Goal: Task Accomplishment & Management: Use online tool/utility

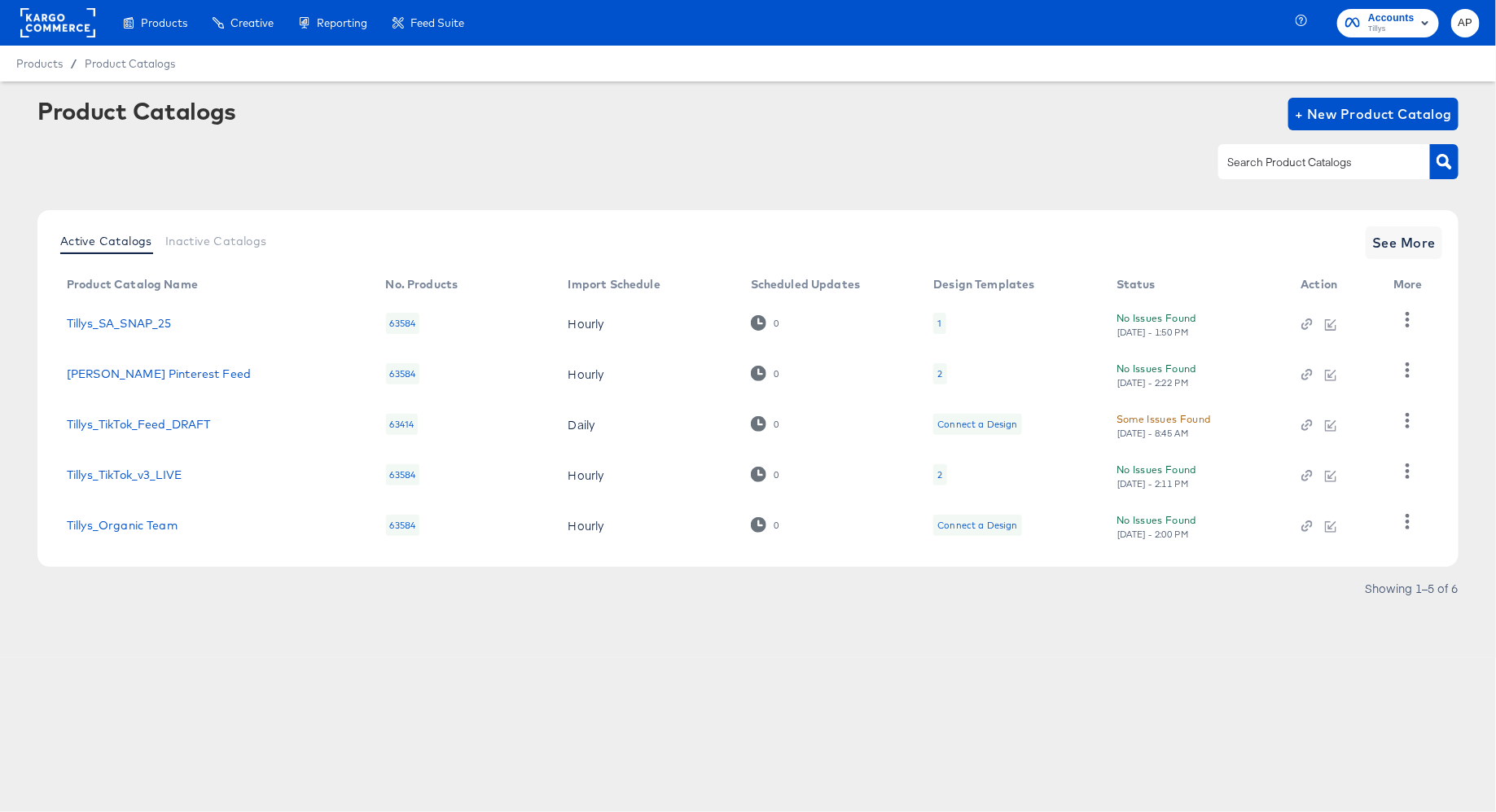
click at [72, 25] on rect at bounding box center [58, 23] width 75 height 29
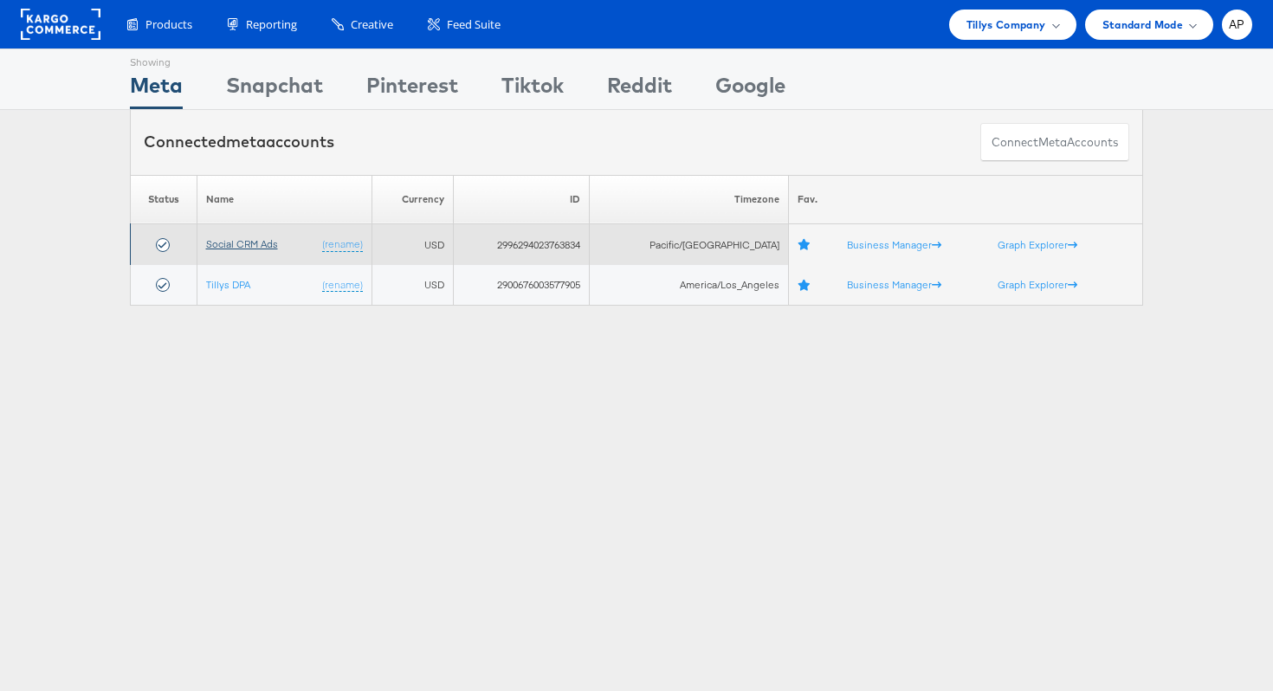
click at [230, 247] on link "Social CRM Ads" at bounding box center [242, 243] width 72 height 13
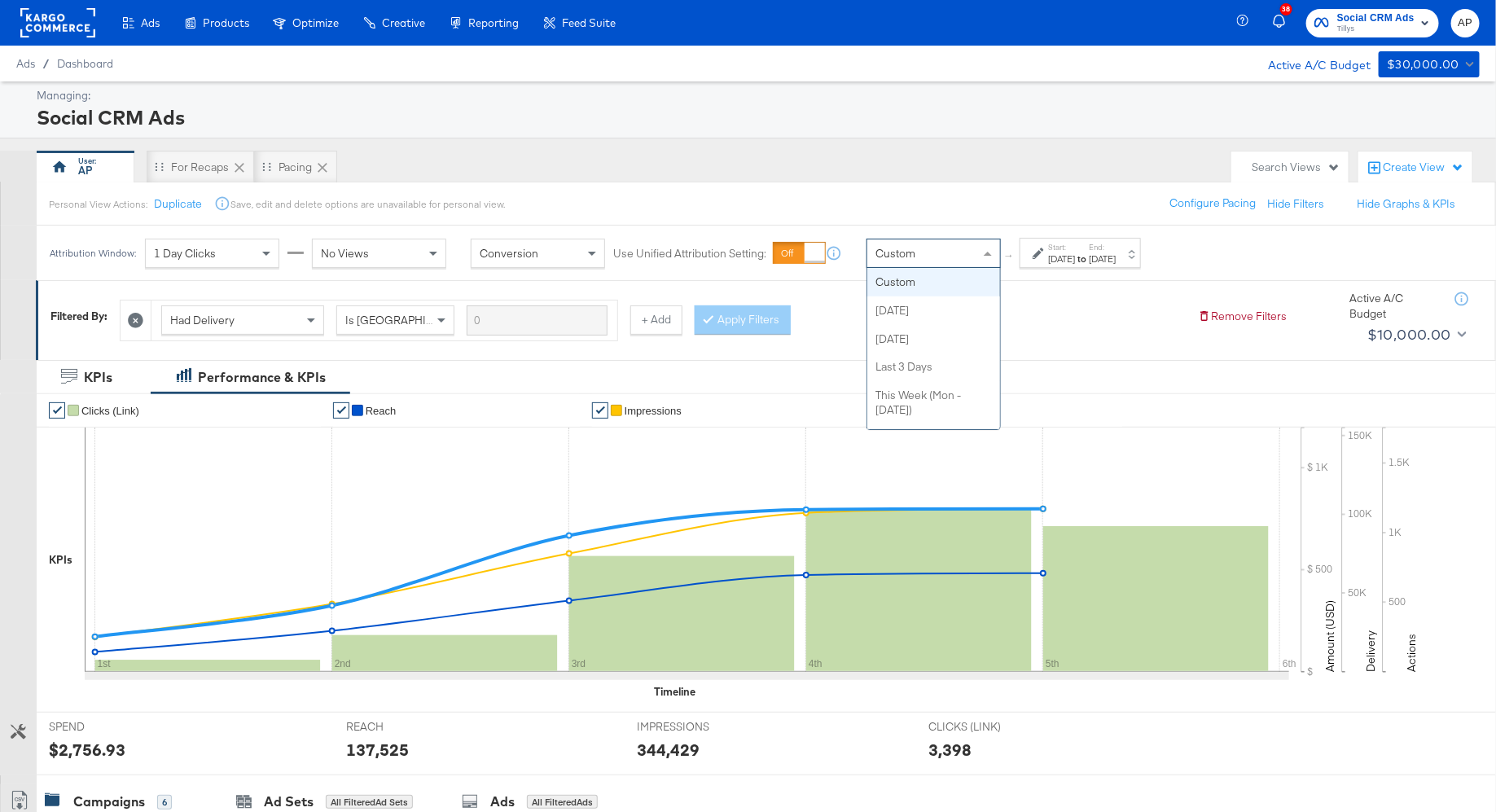
click at [959, 248] on div "Custom" at bounding box center [934, 253] width 133 height 27
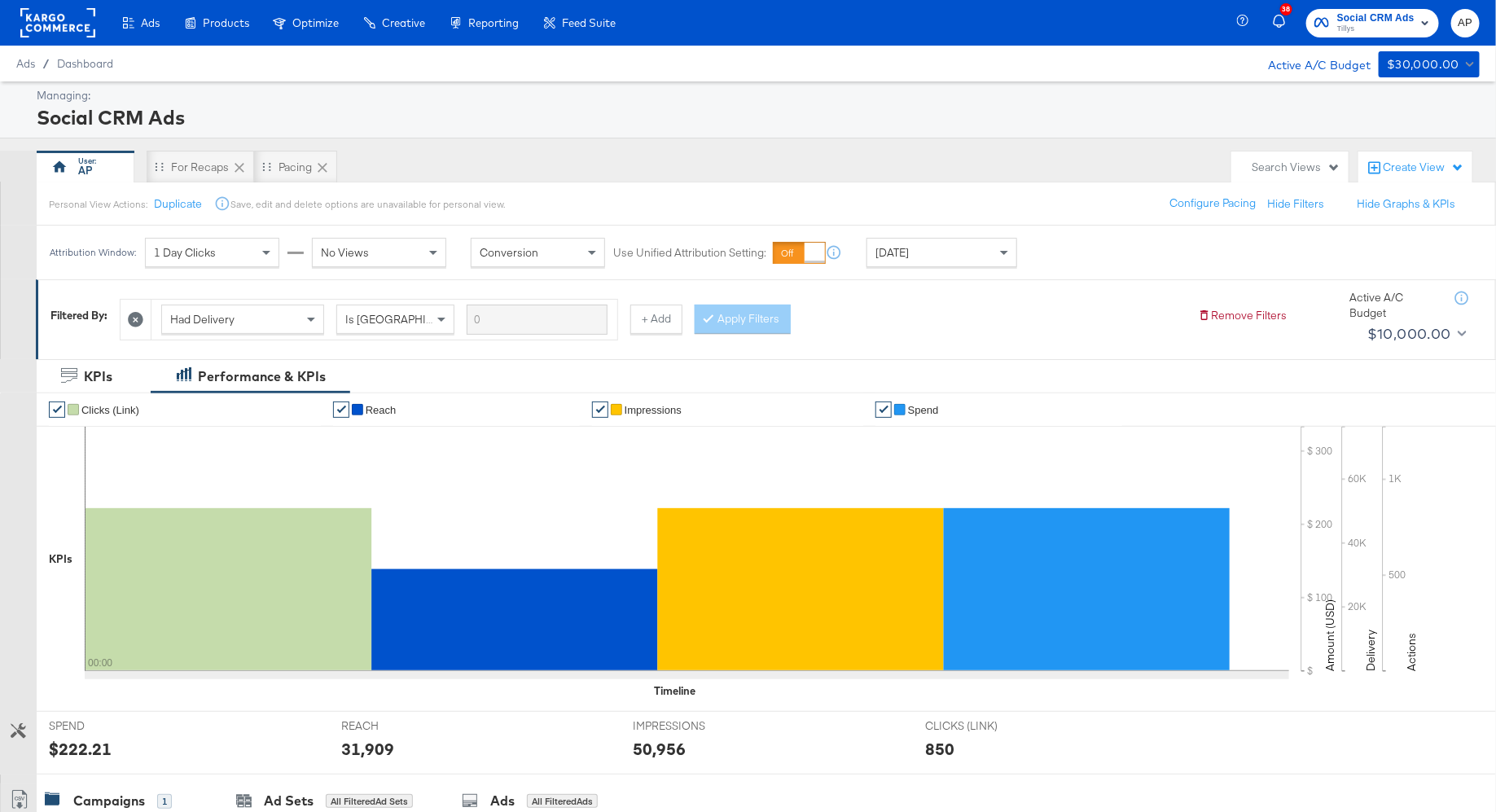
click at [137, 317] on icon at bounding box center [135, 320] width 15 height 15
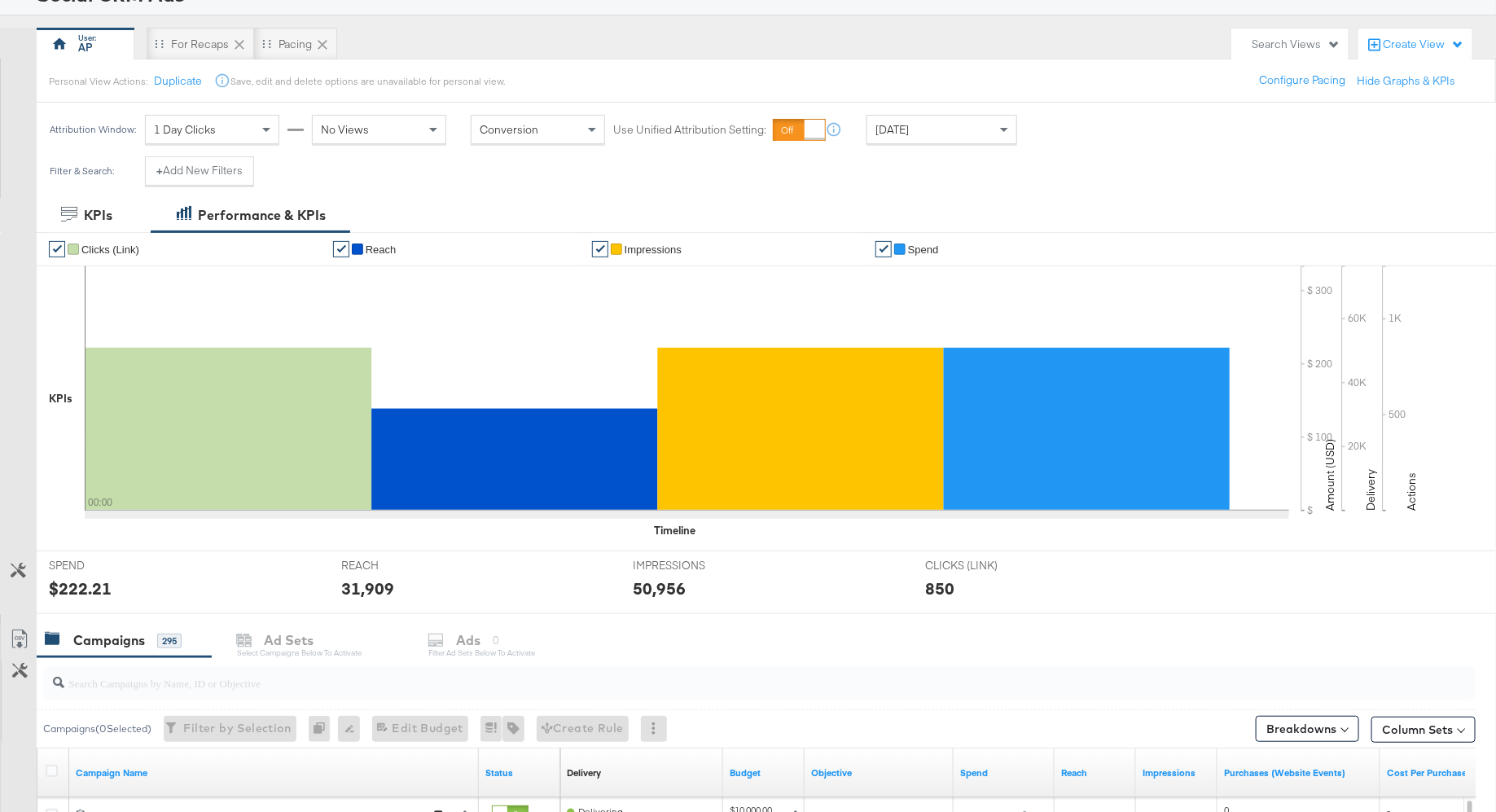
scroll to position [98, 0]
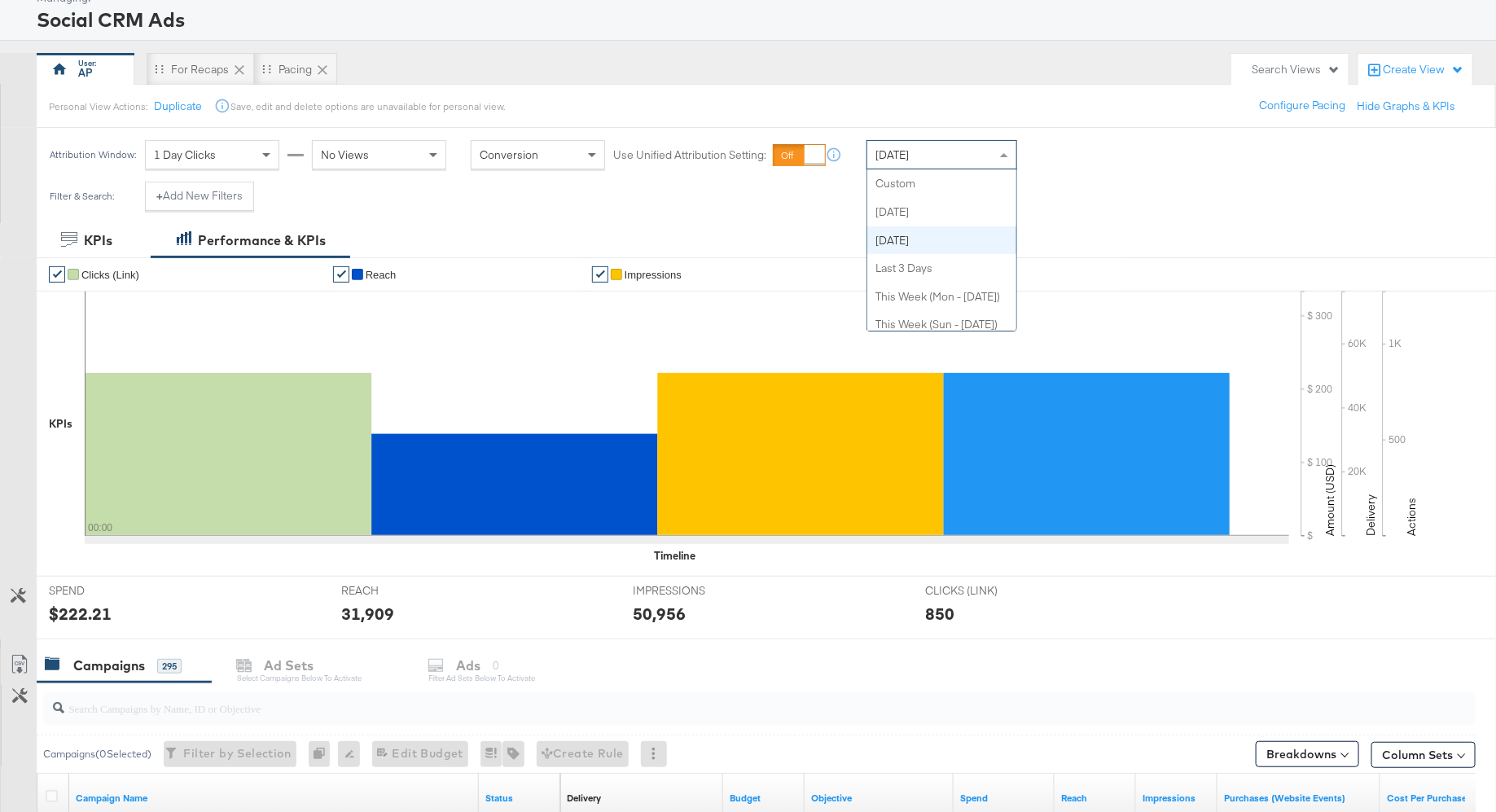
click at [964, 155] on div "[DATE]" at bounding box center [942, 154] width 150 height 27
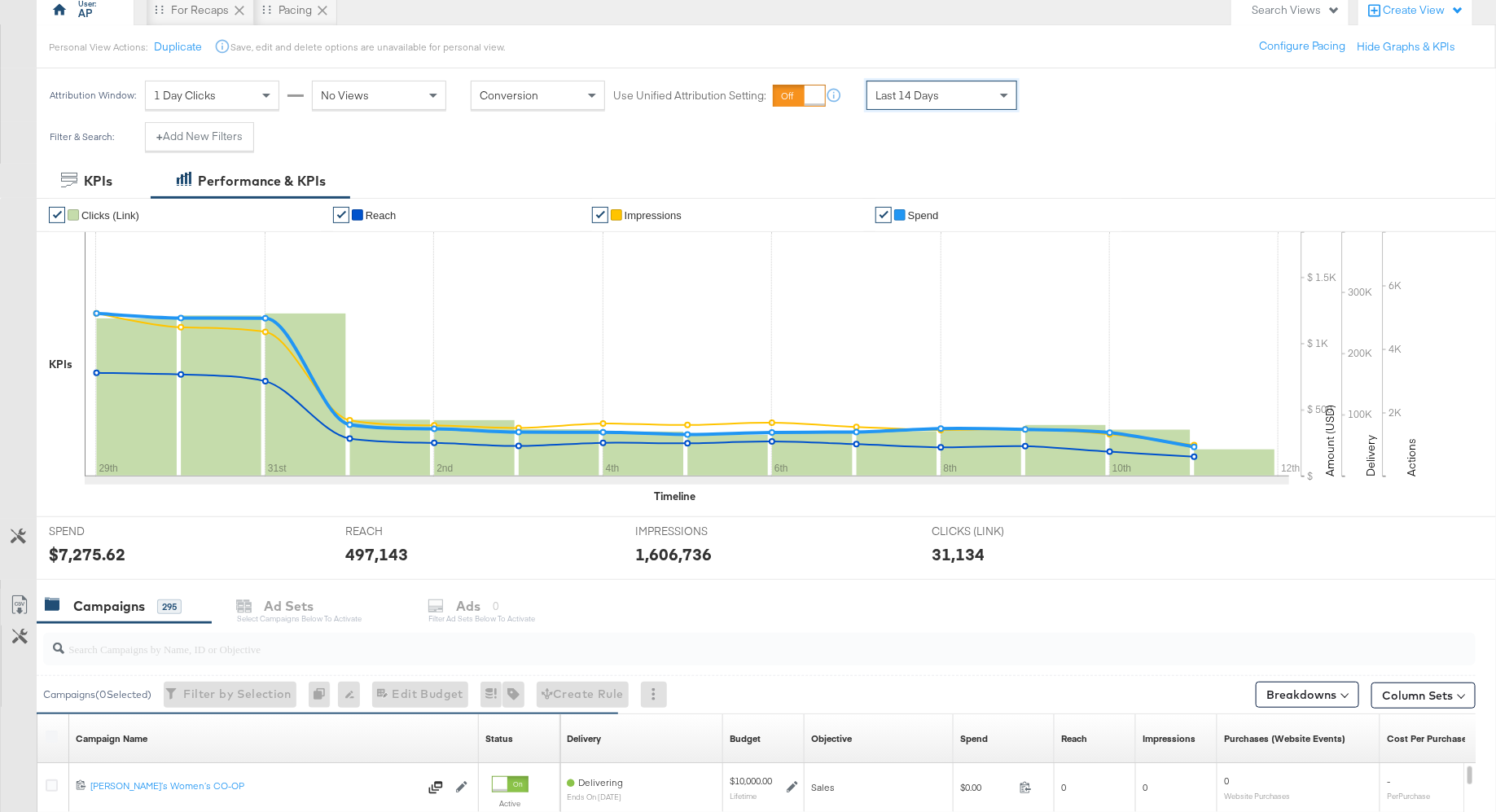
scroll to position [150, 0]
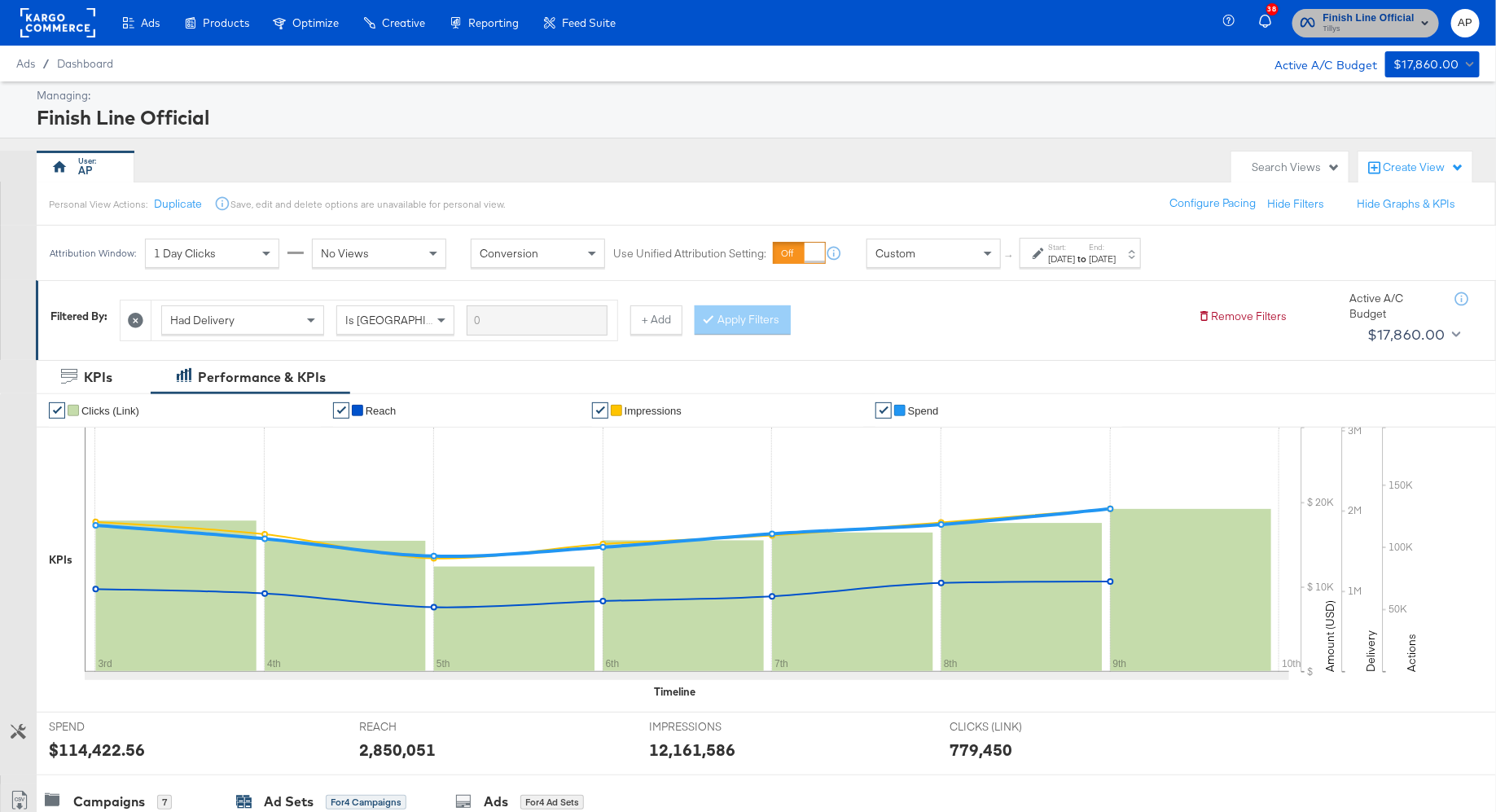
click at [1415, 27] on span "Finish Line Official Tillys" at bounding box center [1365, 23] width 131 height 26
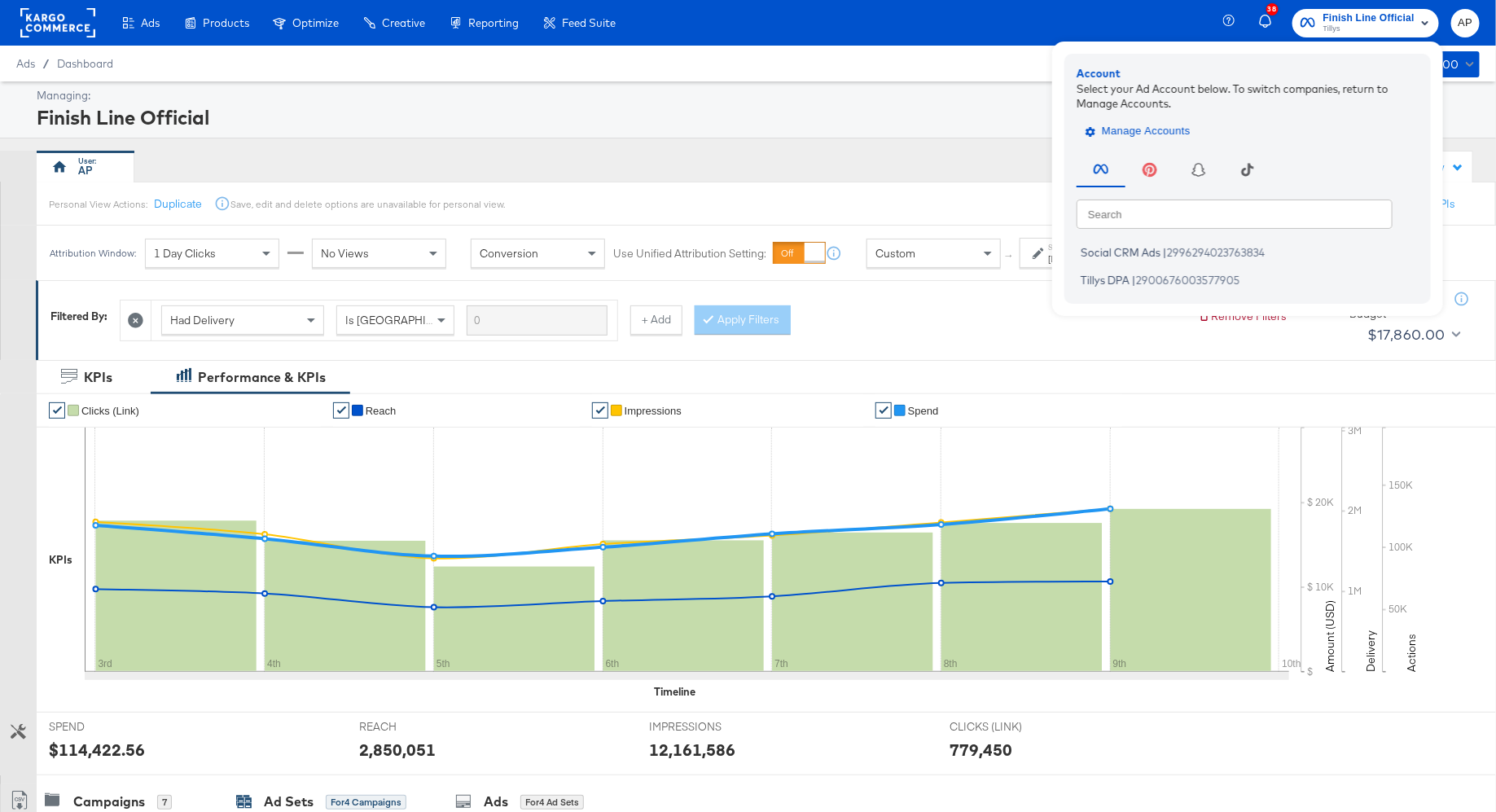
click at [1148, 128] on span "Manage Accounts" at bounding box center [1140, 132] width 102 height 19
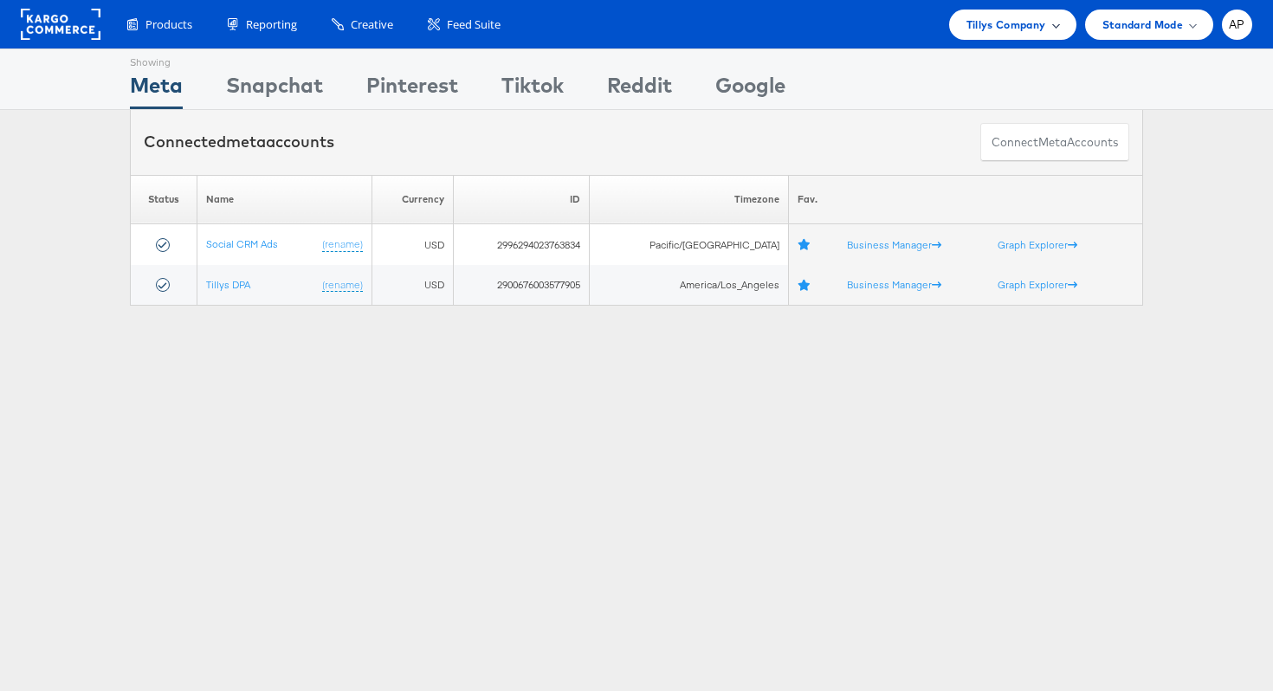
click at [1034, 28] on span "Tillys Company" at bounding box center [1007, 25] width 80 height 18
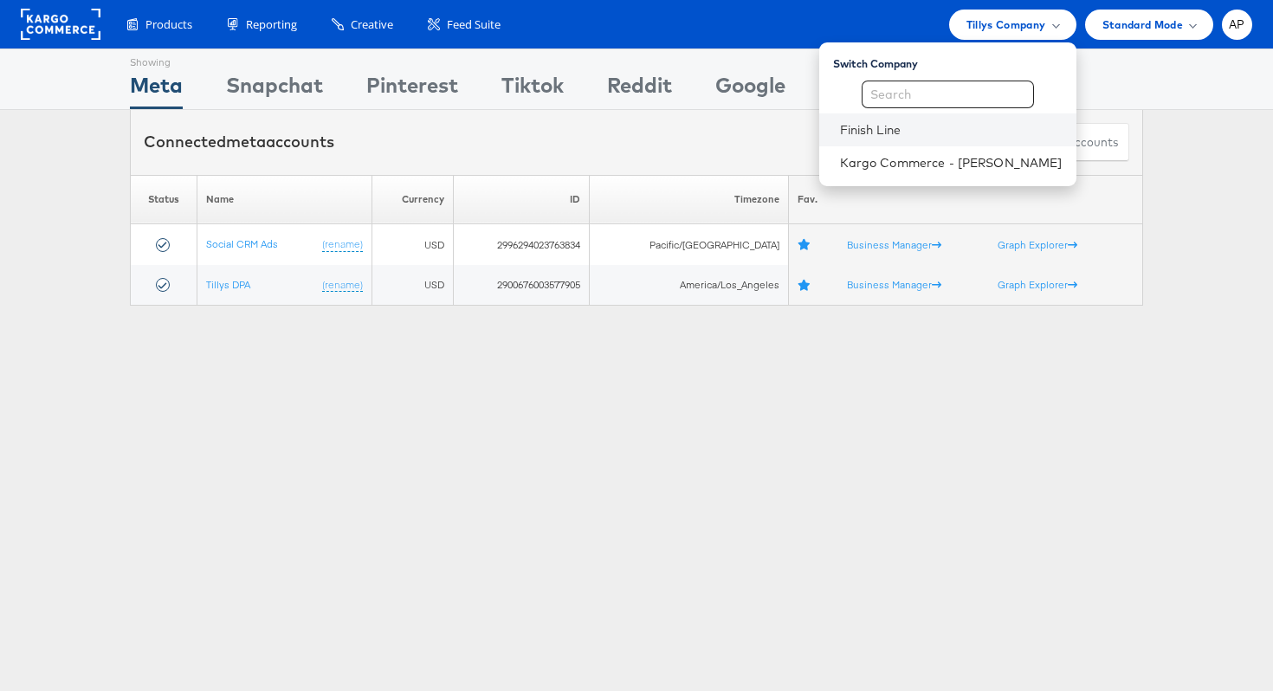
click at [901, 142] on li "Finish Line" at bounding box center [947, 129] width 257 height 33
click at [891, 133] on link "Finish Line" at bounding box center [951, 129] width 223 height 17
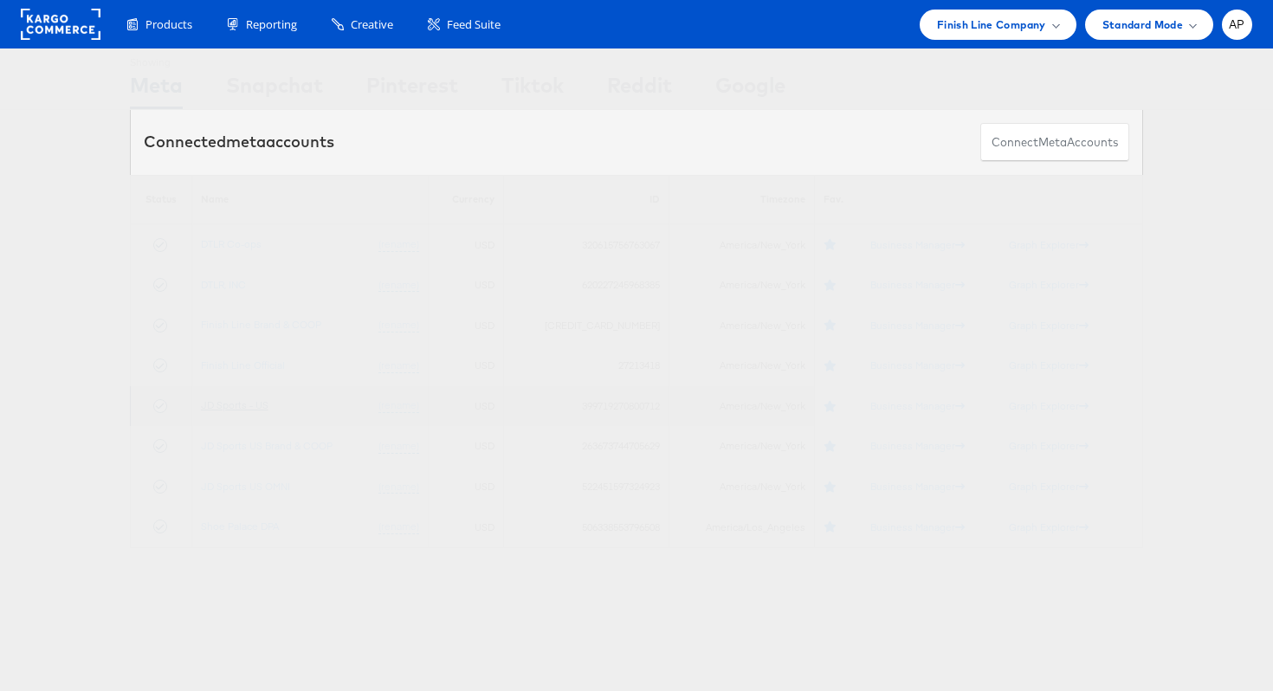
click at [223, 402] on link "JD Sports - US" at bounding box center [235, 404] width 68 height 13
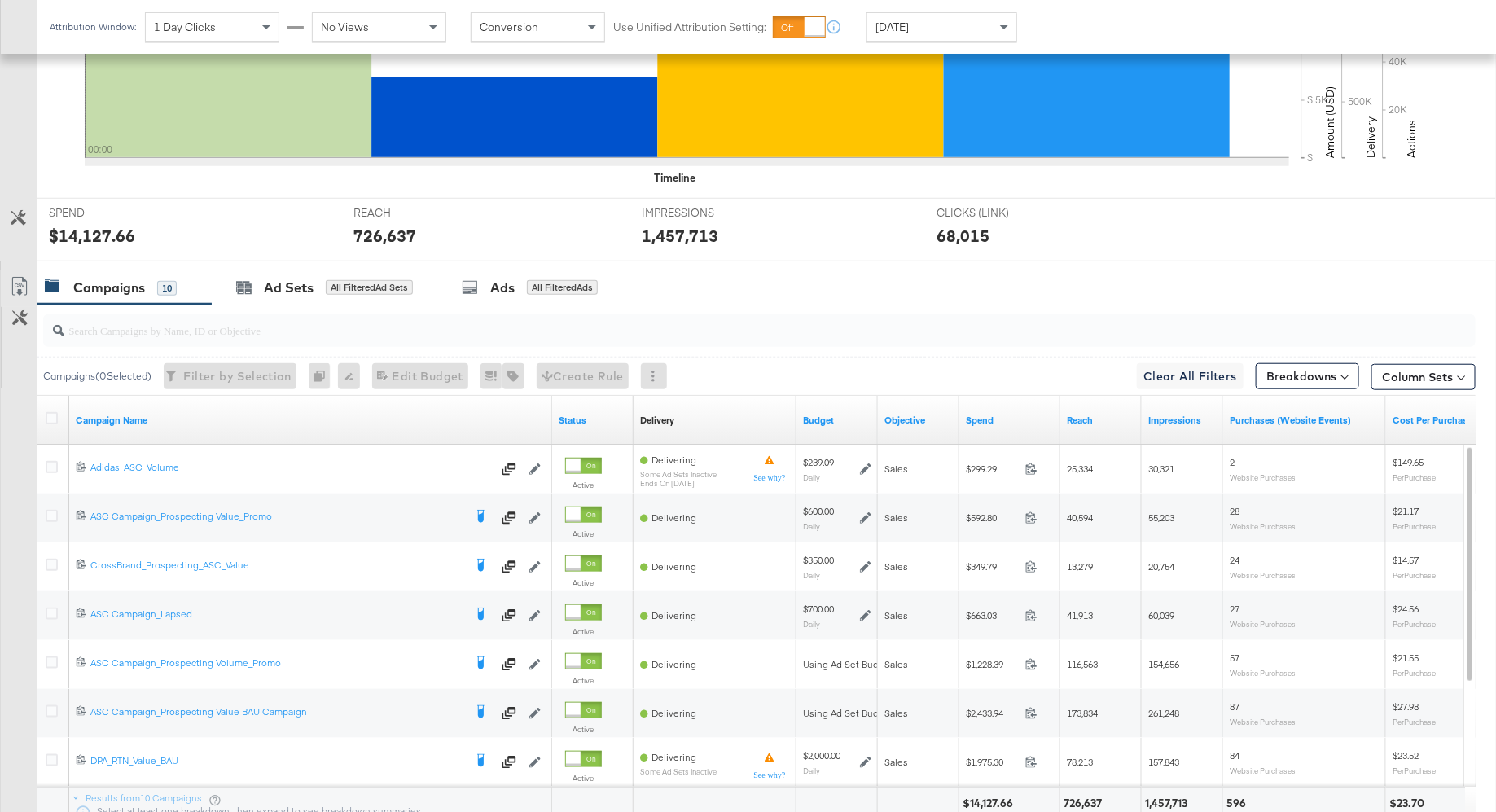
scroll to position [651, 0]
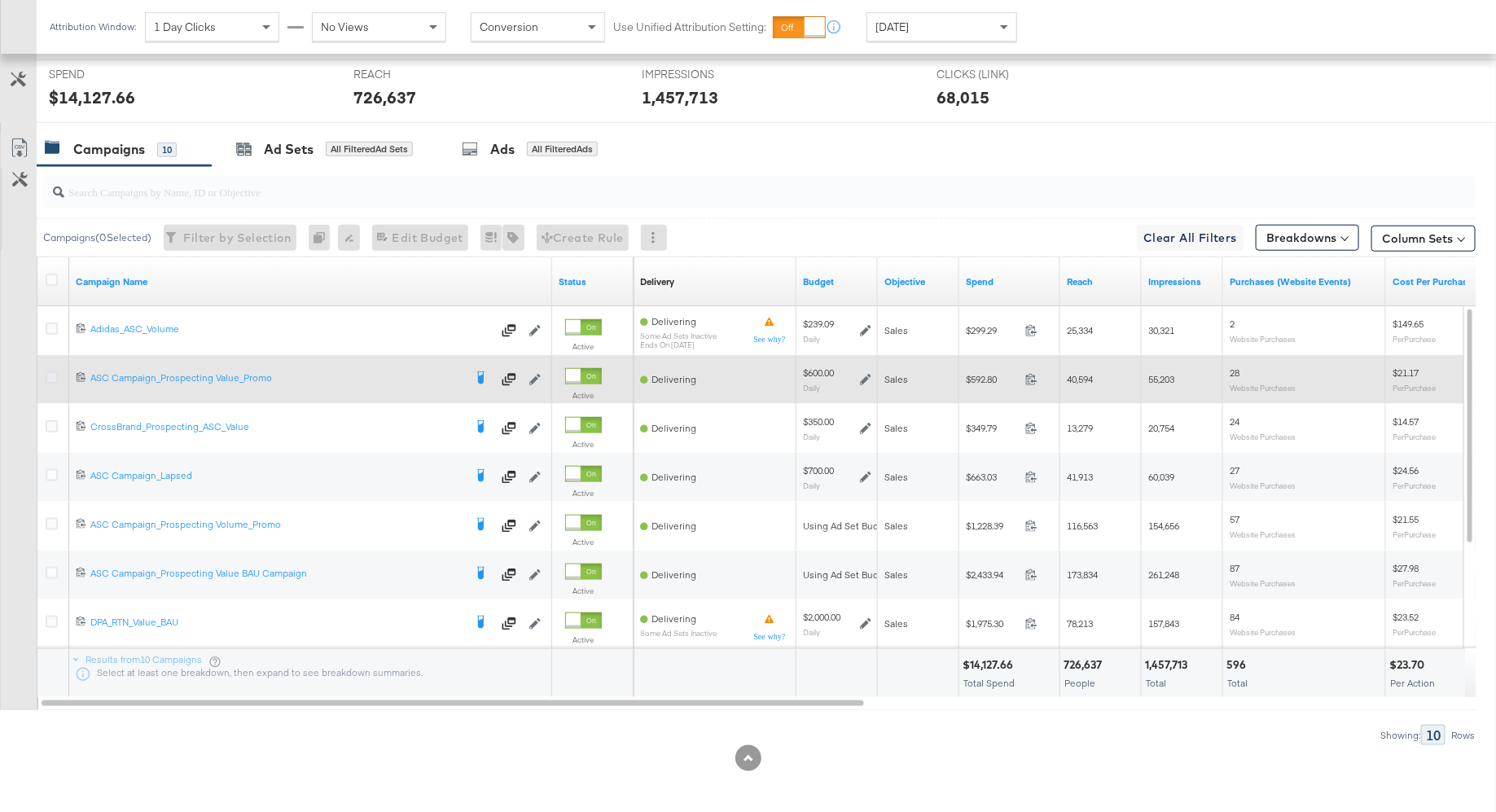
click at [52, 372] on icon at bounding box center [52, 377] width 12 height 12
click at [0, 0] on input "checkbox" at bounding box center [0, 0] width 0 height 0
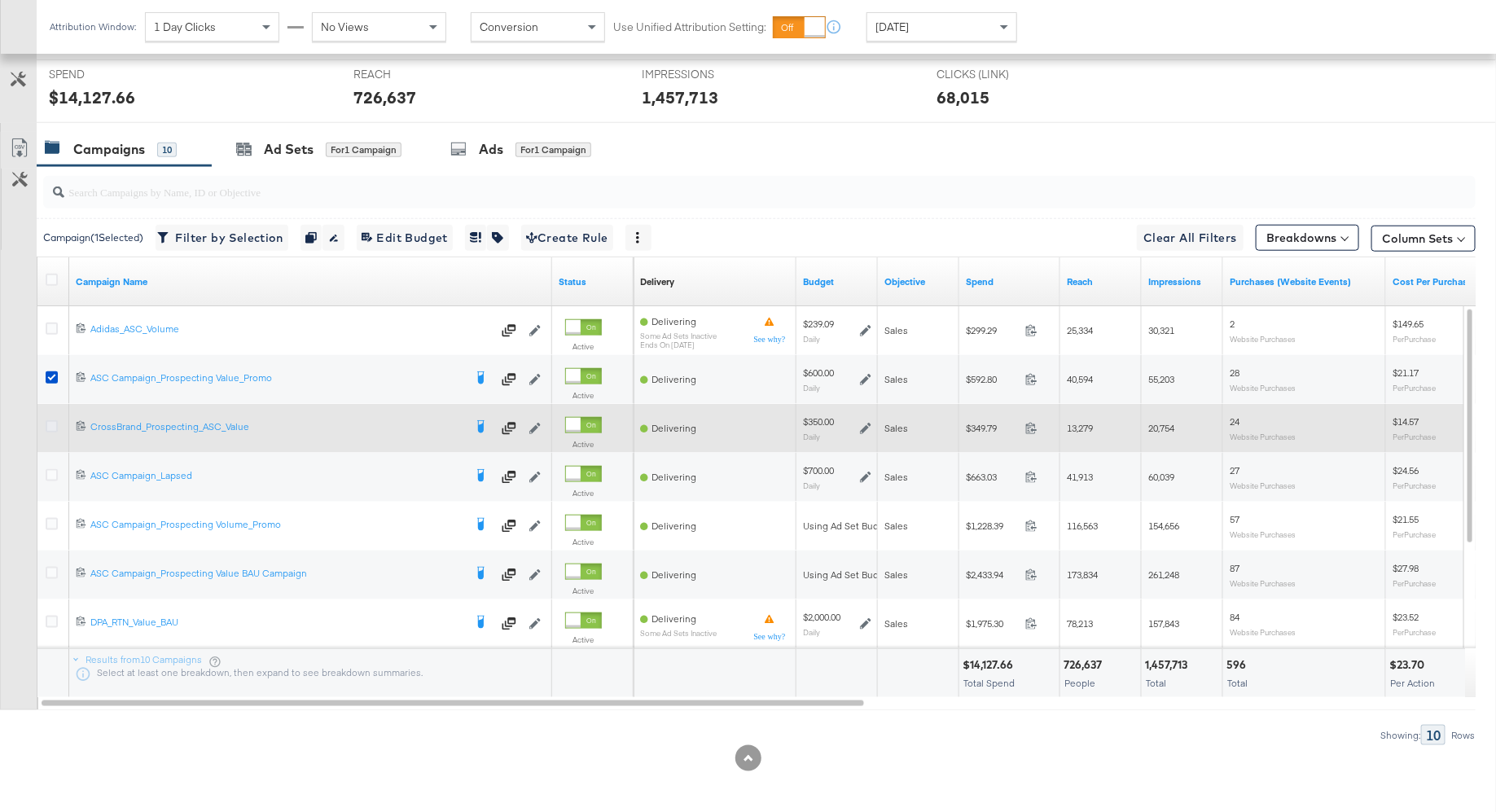
click at [57, 423] on icon at bounding box center [52, 426] width 12 height 12
click at [0, 0] on input "checkbox" at bounding box center [0, 0] width 0 height 0
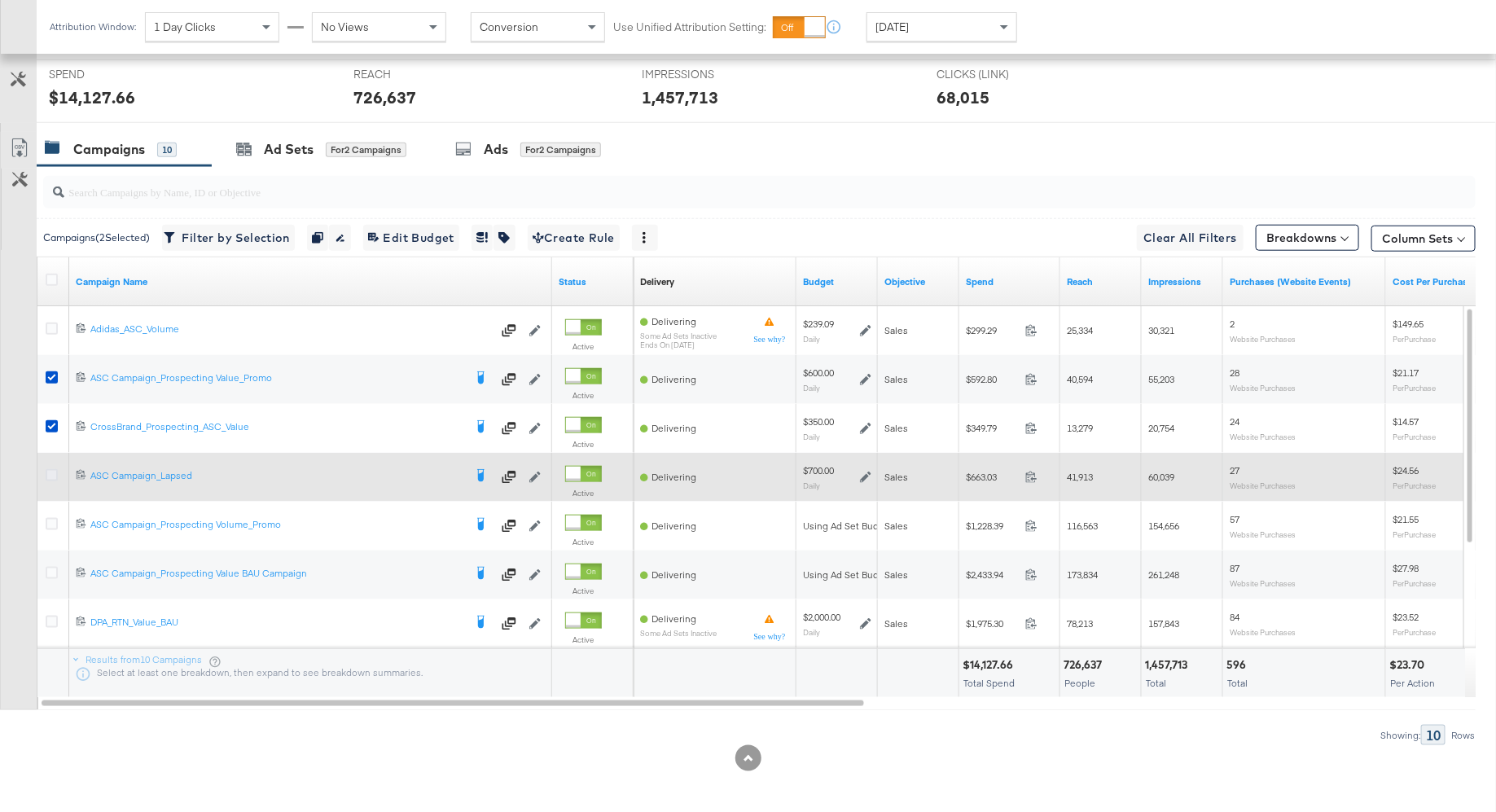
click at [57, 472] on icon at bounding box center [52, 475] width 12 height 12
click at [0, 0] on input "checkbox" at bounding box center [0, 0] width 0 height 0
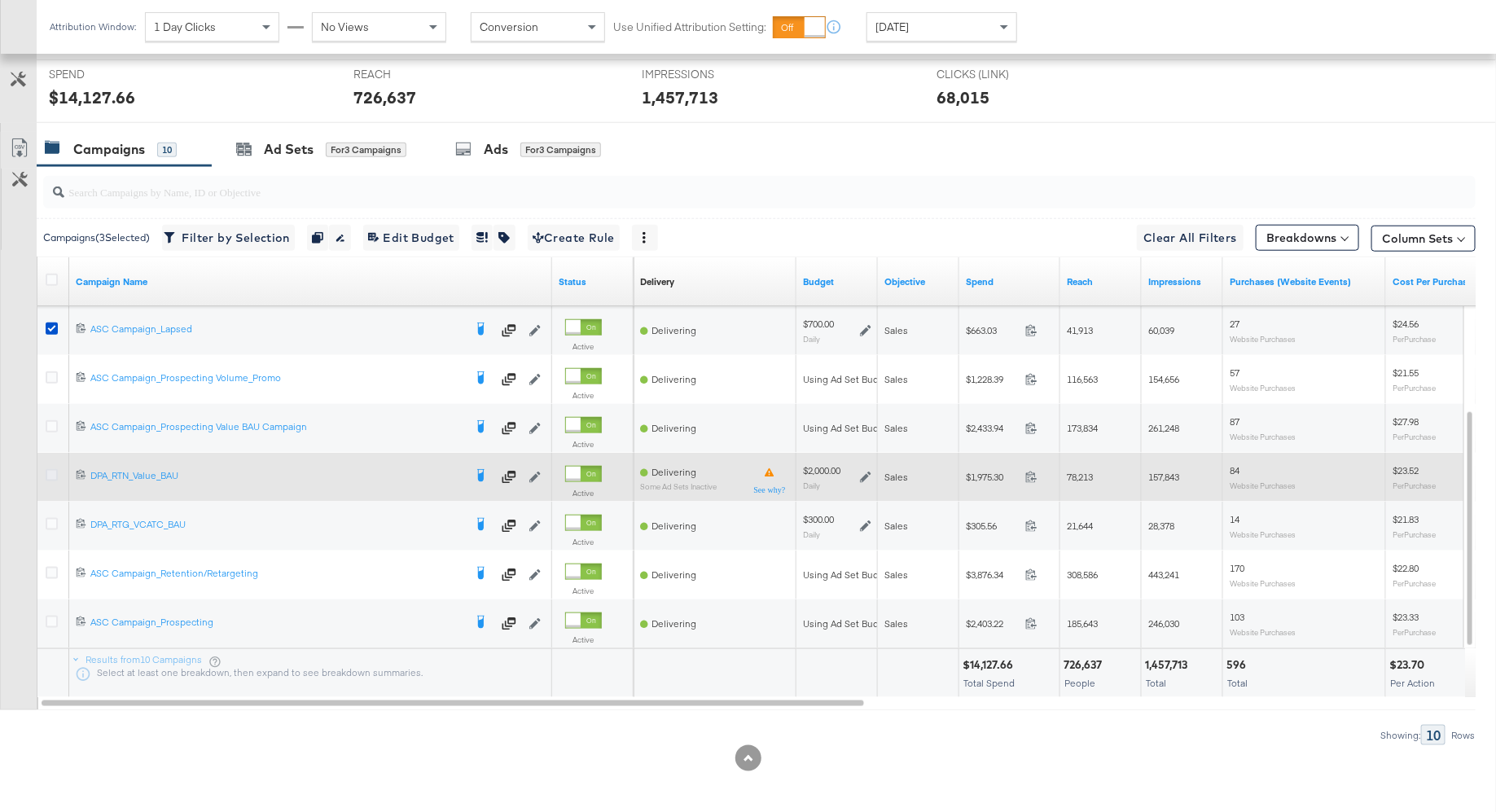
click at [54, 475] on icon at bounding box center [52, 475] width 12 height 12
click at [0, 0] on input "checkbox" at bounding box center [0, 0] width 0 height 0
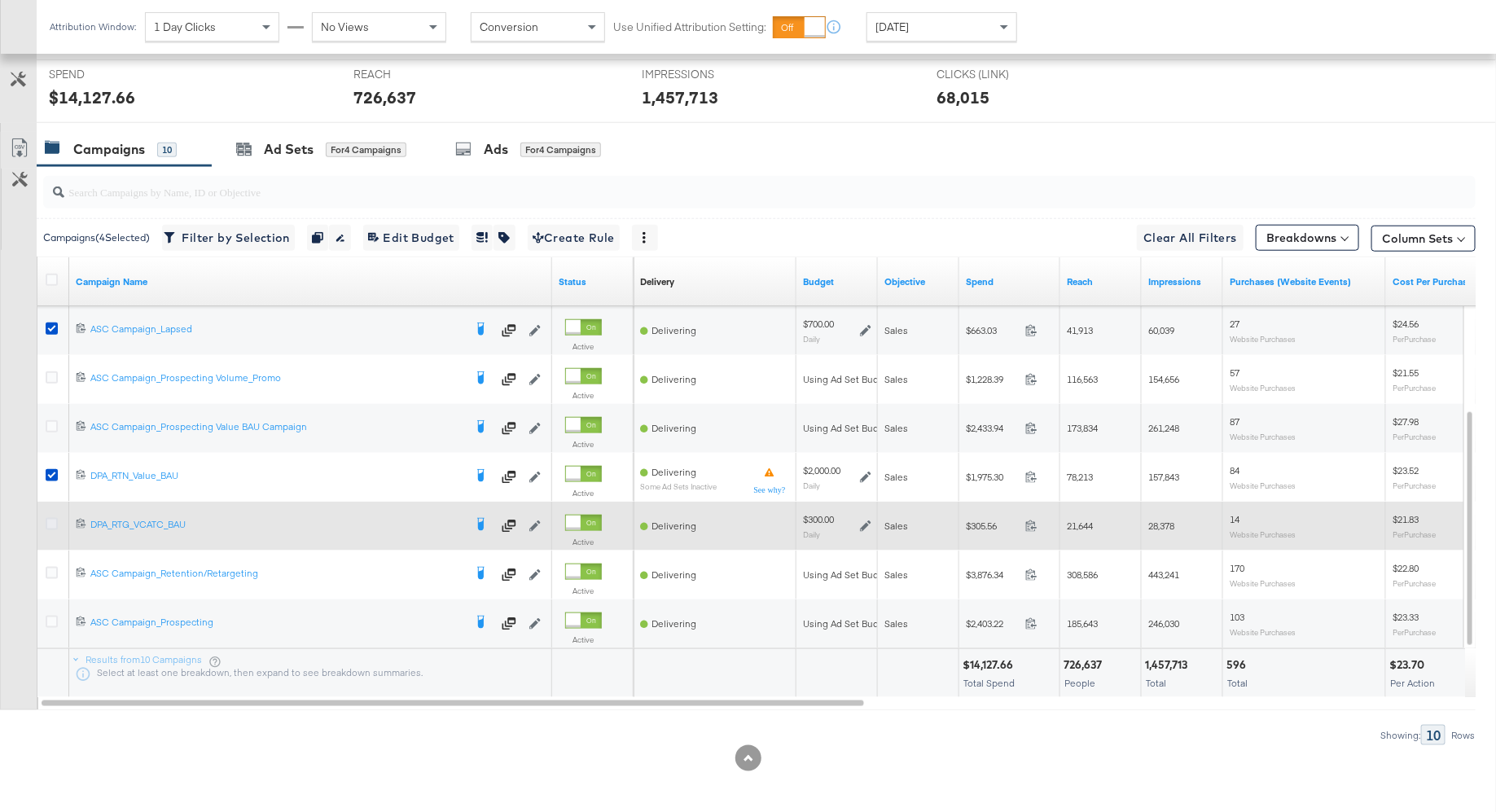
click at [55, 518] on icon at bounding box center [52, 523] width 12 height 12
click at [0, 0] on input "checkbox" at bounding box center [0, 0] width 0 height 0
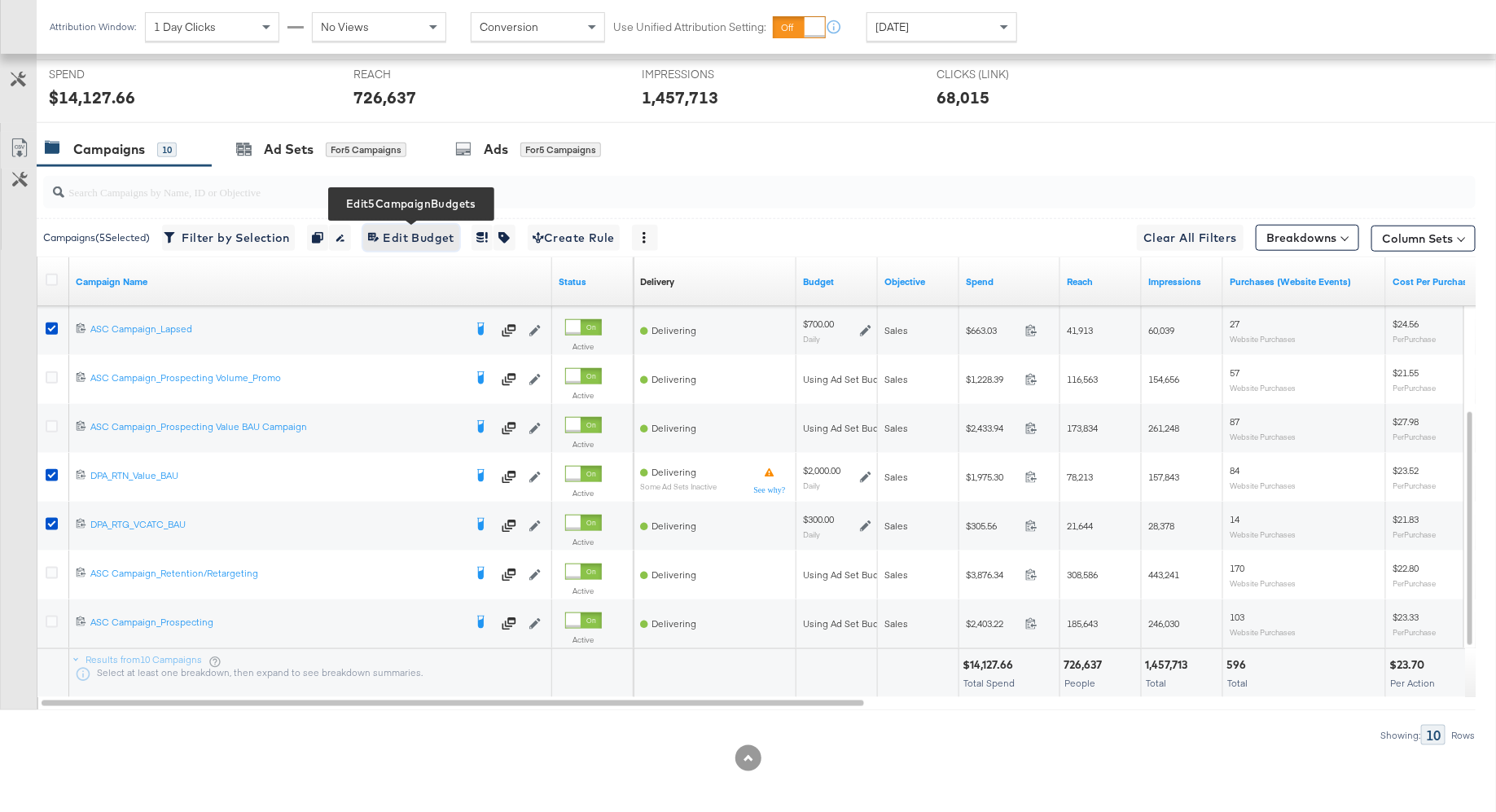
click at [438, 232] on span "Edit 5 Campaign Budgets Edit Budget" at bounding box center [412, 239] width 87 height 21
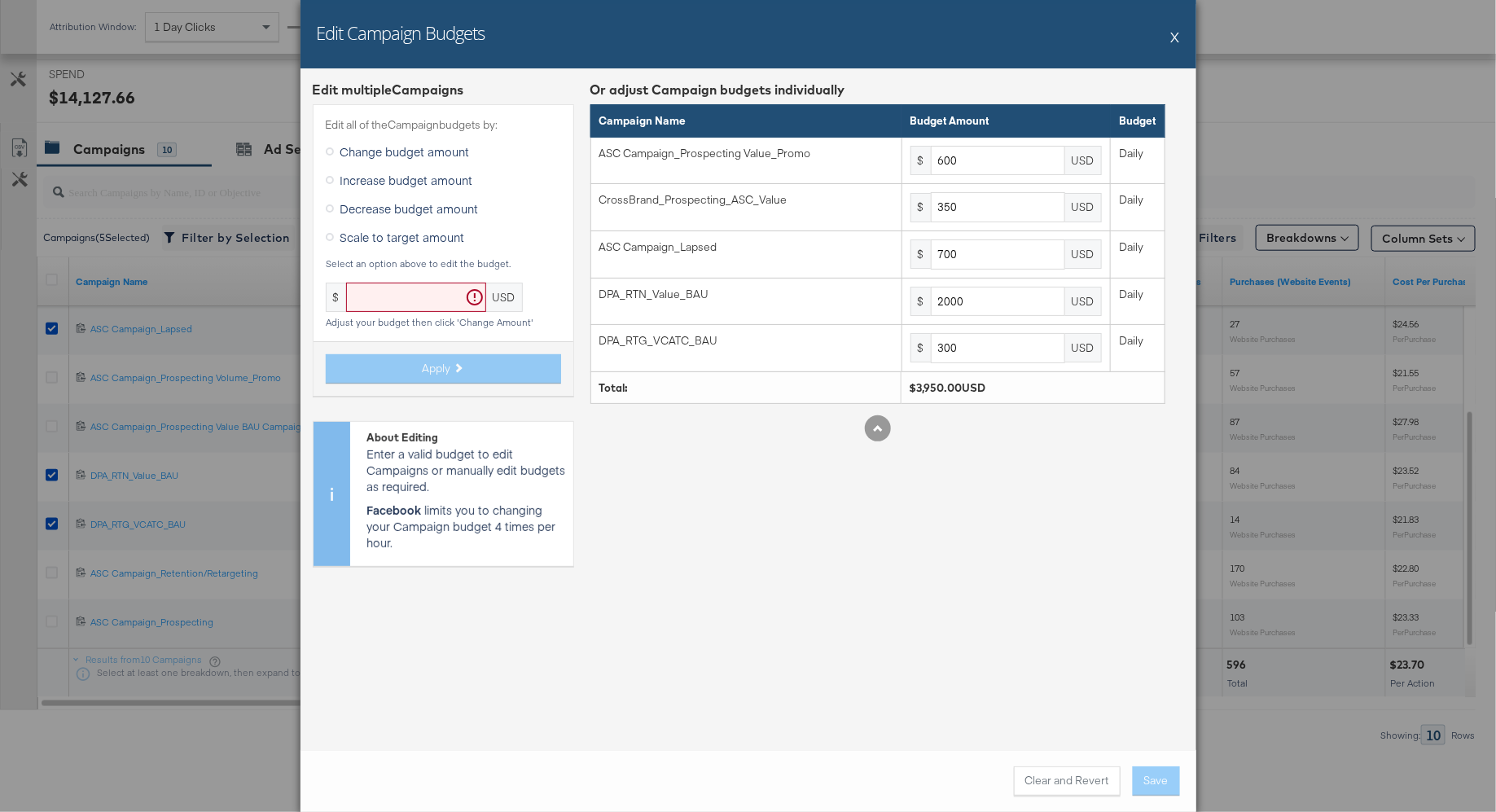
click at [330, 180] on icon at bounding box center [330, 180] width 8 height 8
click at [0, 0] on input "Increase budget amount" at bounding box center [0, 0] width 0 height 0
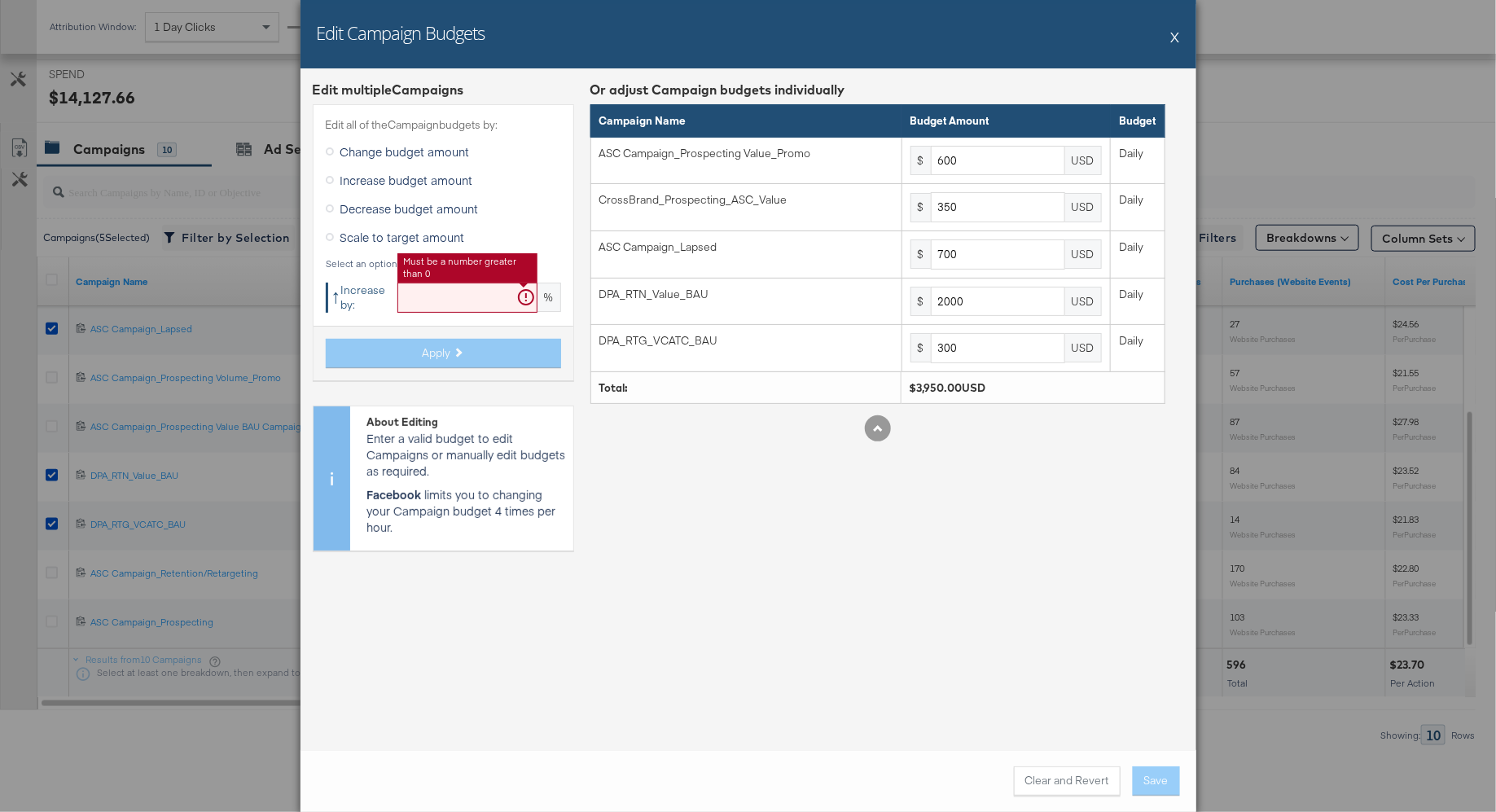
click at [434, 298] on input "text" at bounding box center [467, 298] width 140 height 30
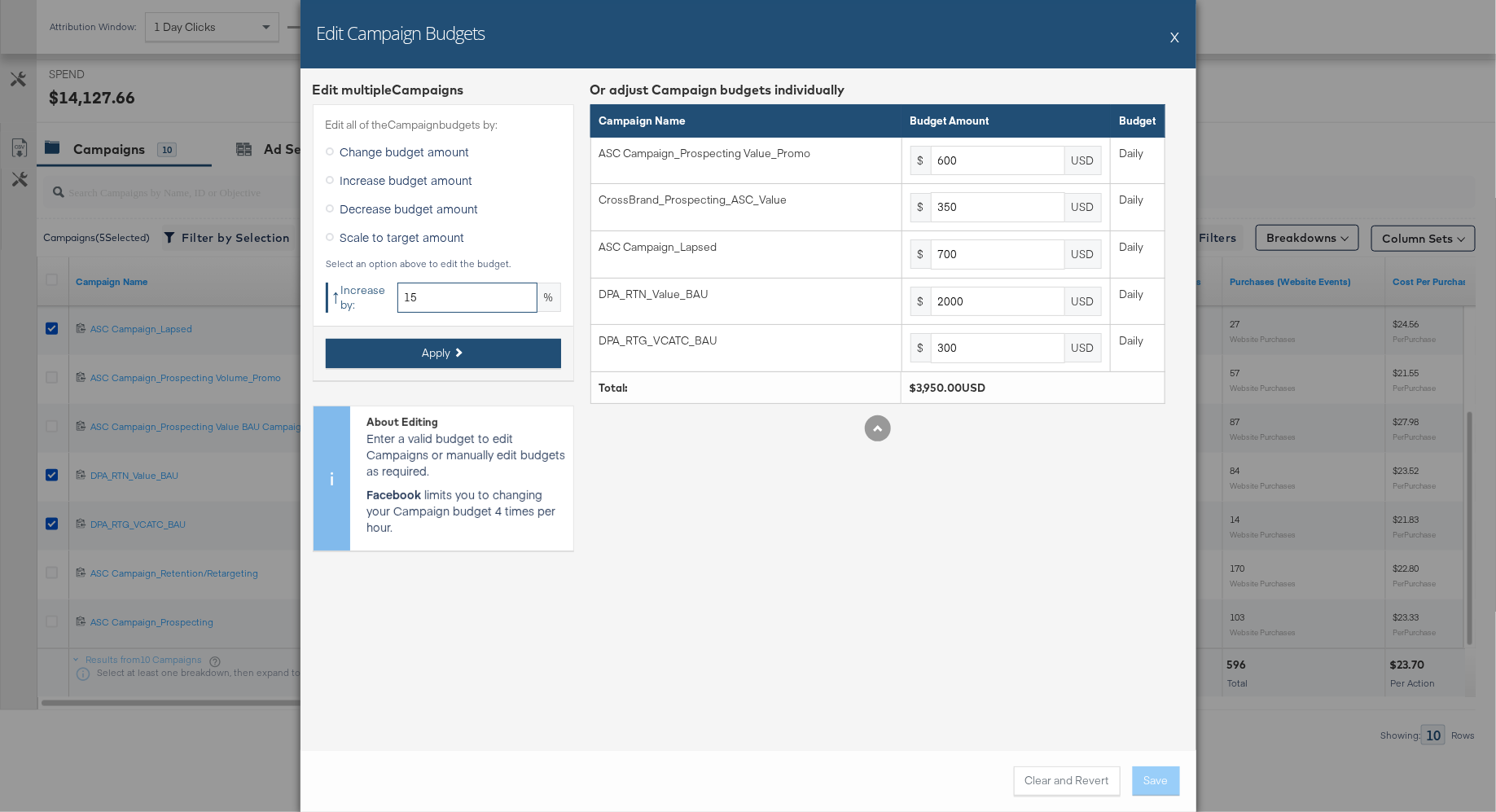
type input "15"
click at [449, 352] on span "Apply" at bounding box center [437, 352] width 28 height 15
type input "690"
type input "402.5"
type input "805"
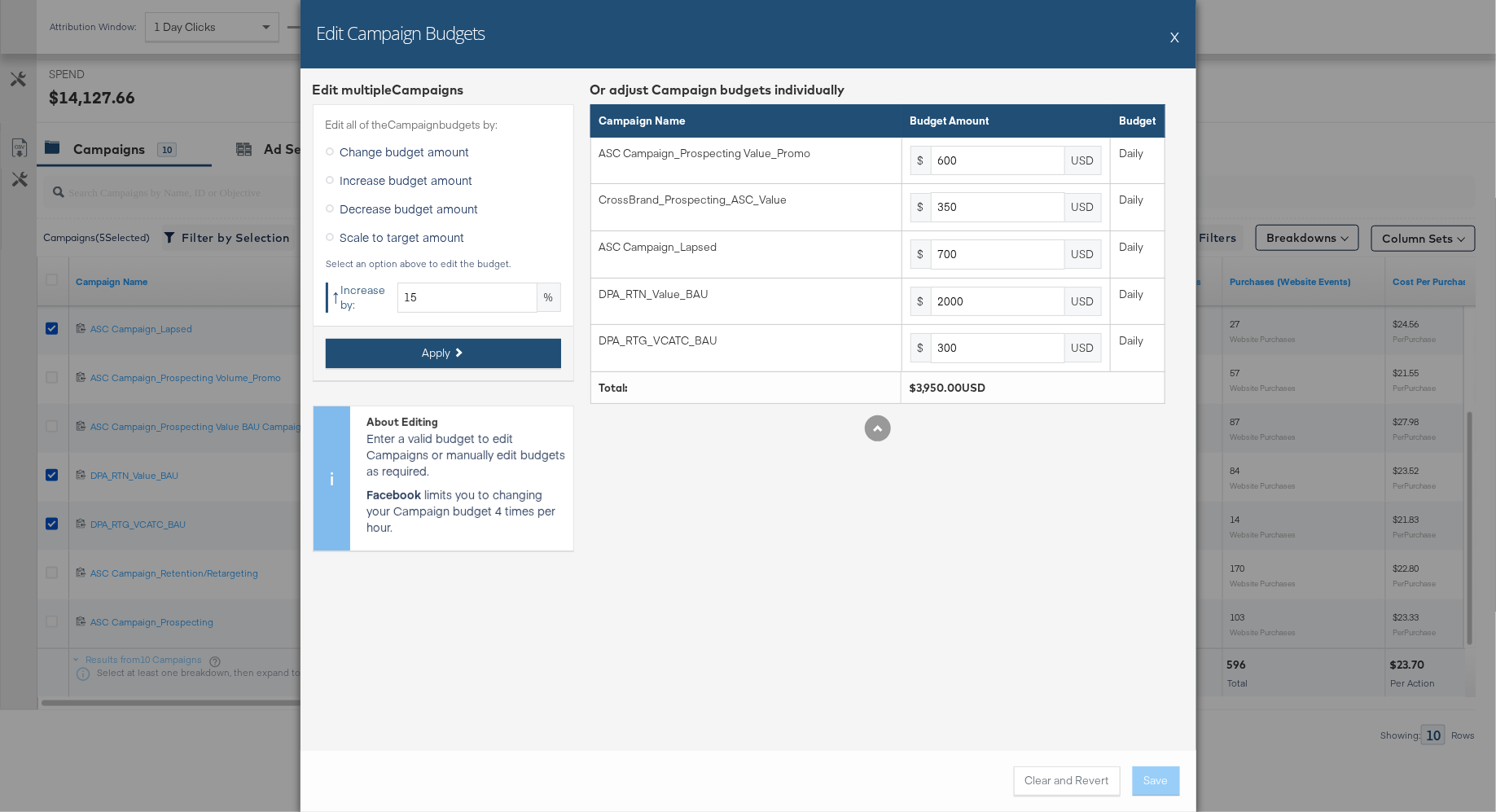
type input "2300"
type input "345"
click at [1159, 777] on button "Save" at bounding box center [1157, 780] width 47 height 29
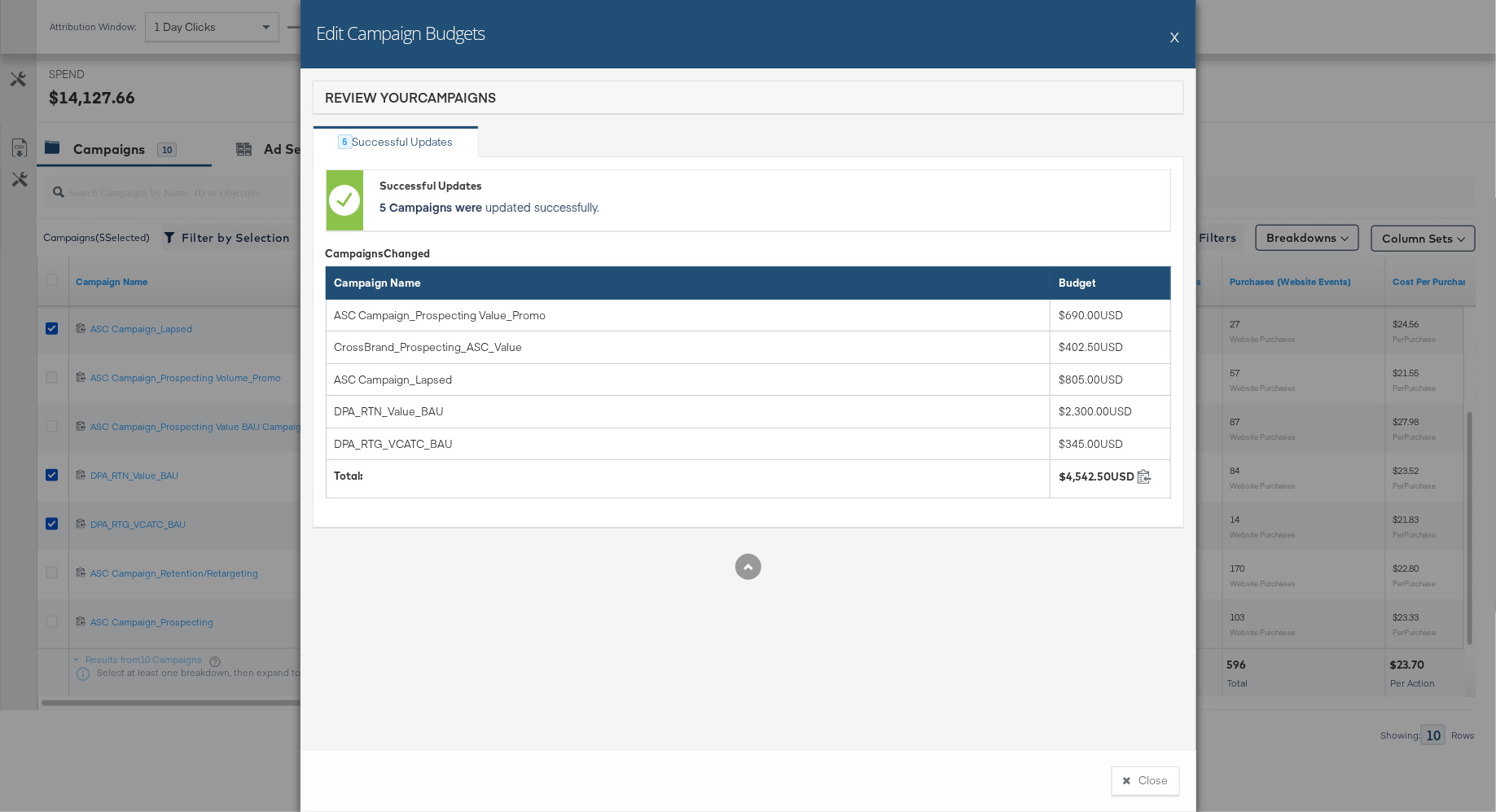
click at [1175, 39] on button "X" at bounding box center [1176, 37] width 9 height 33
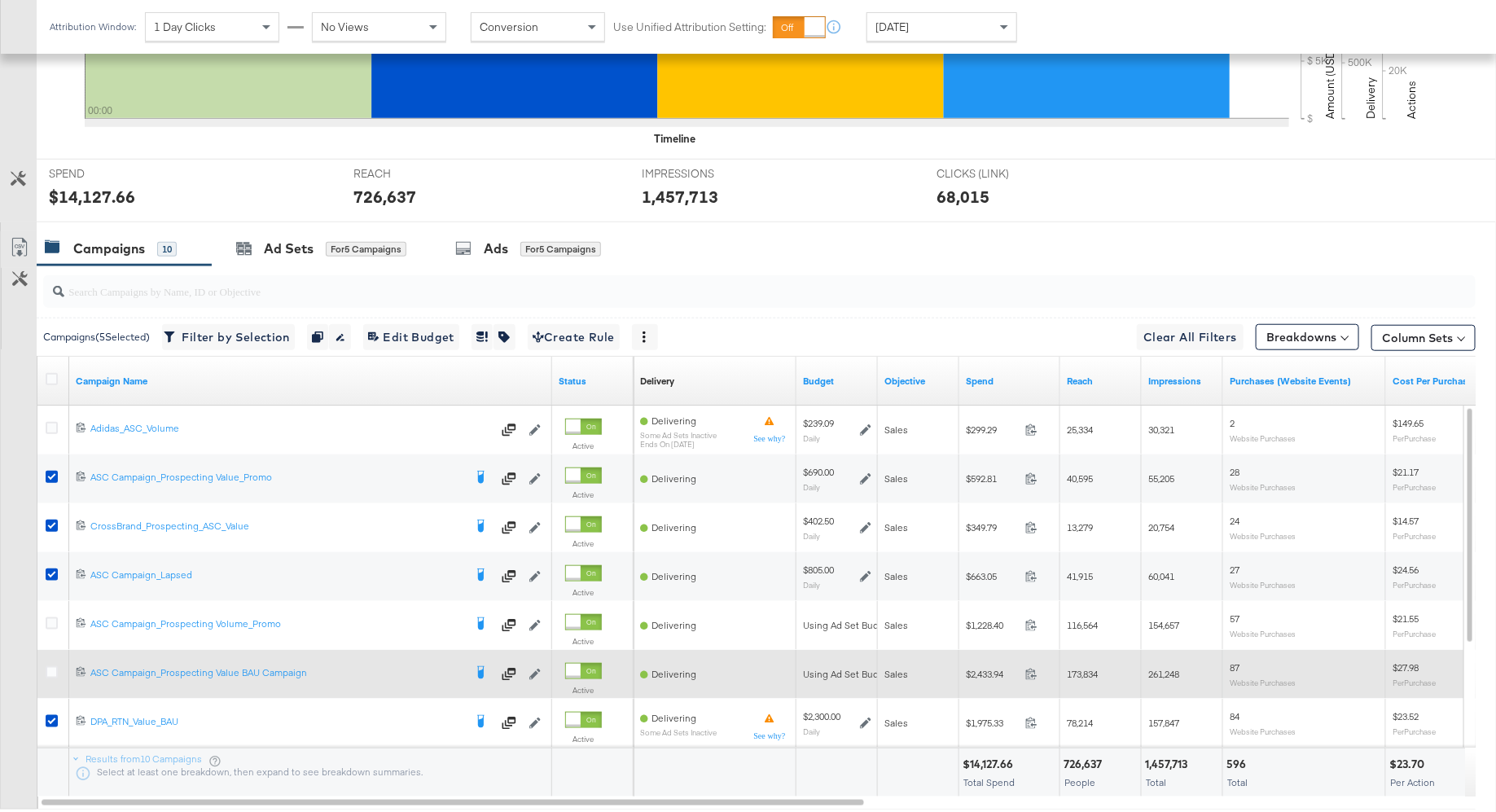
scroll to position [550, 0]
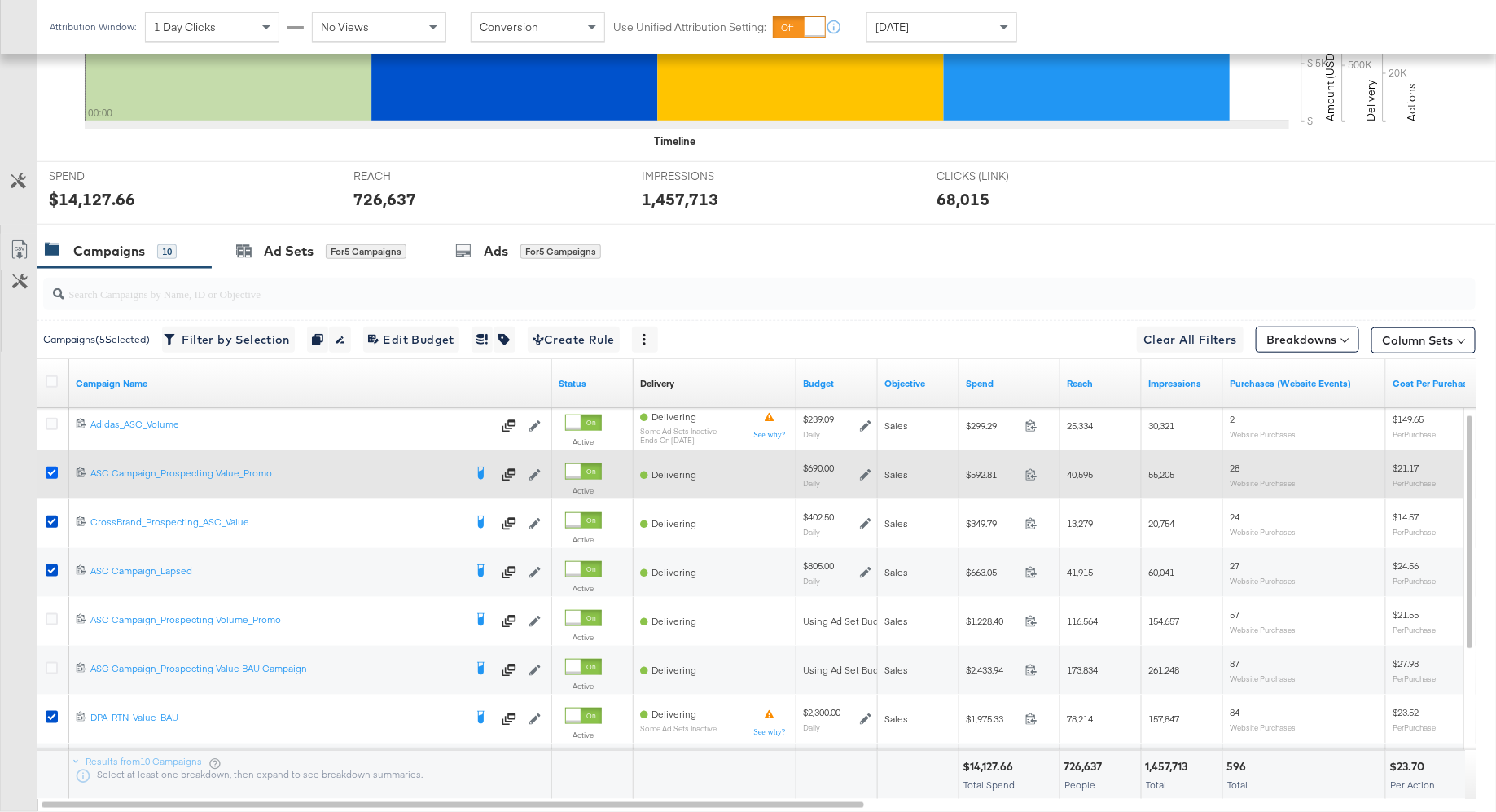
click at [55, 466] on icon at bounding box center [52, 472] width 12 height 12
click at [0, 0] on input "checkbox" at bounding box center [0, 0] width 0 height 0
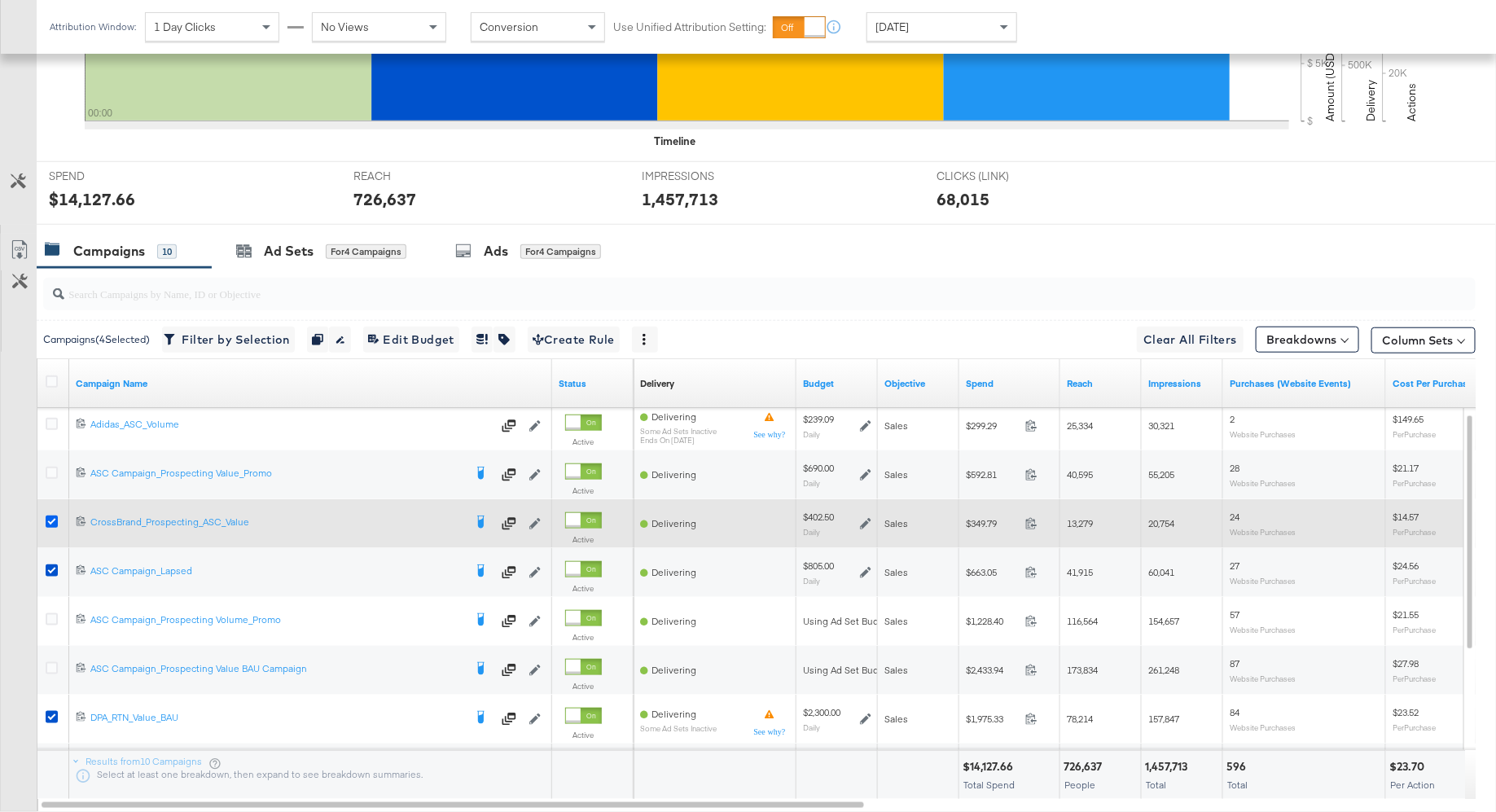
click at [51, 522] on icon at bounding box center [52, 521] width 12 height 12
click at [0, 0] on input "checkbox" at bounding box center [0, 0] width 0 height 0
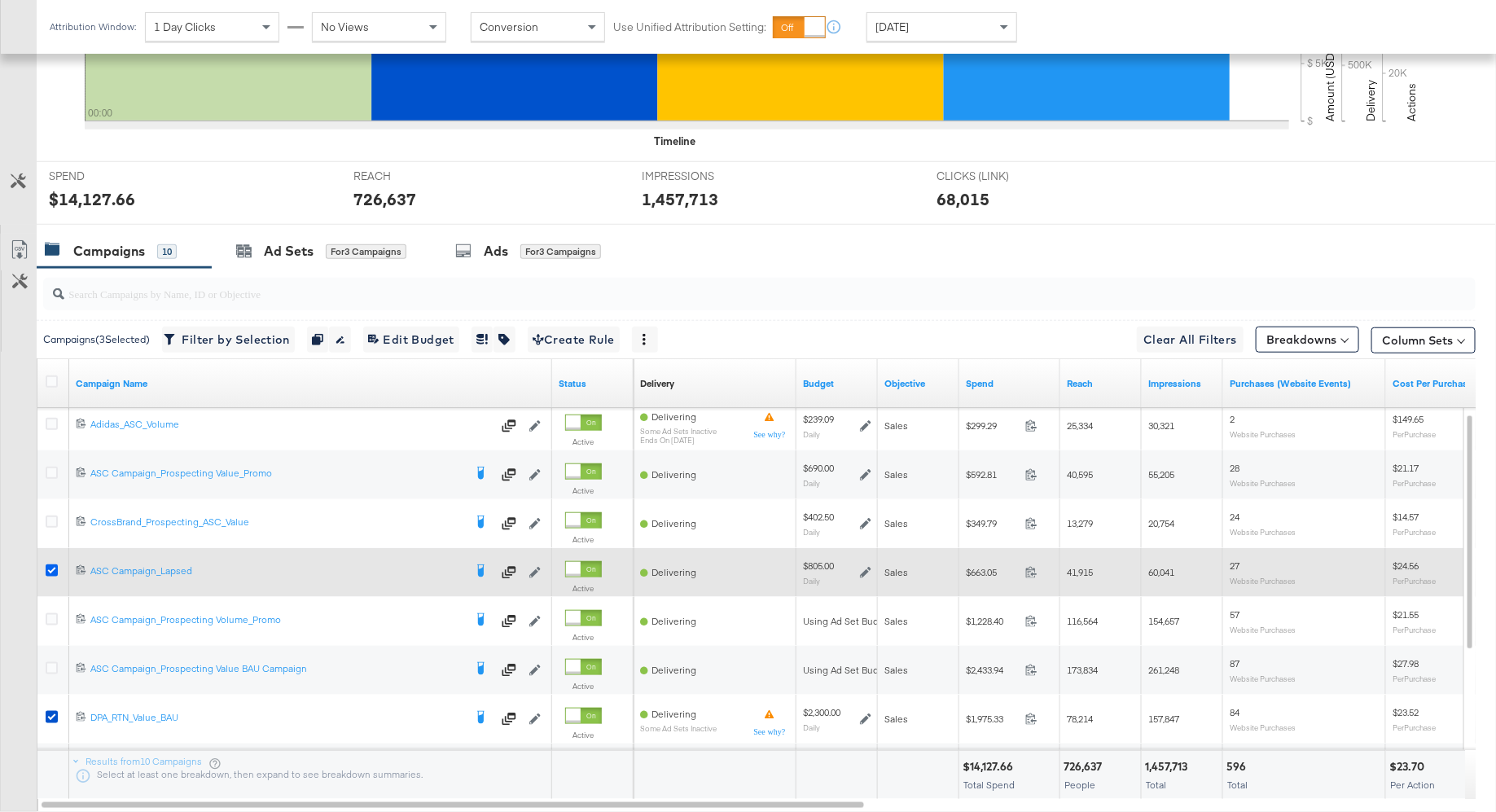
click at [53, 564] on icon at bounding box center [52, 570] width 12 height 12
click at [0, 0] on input "checkbox" at bounding box center [0, 0] width 0 height 0
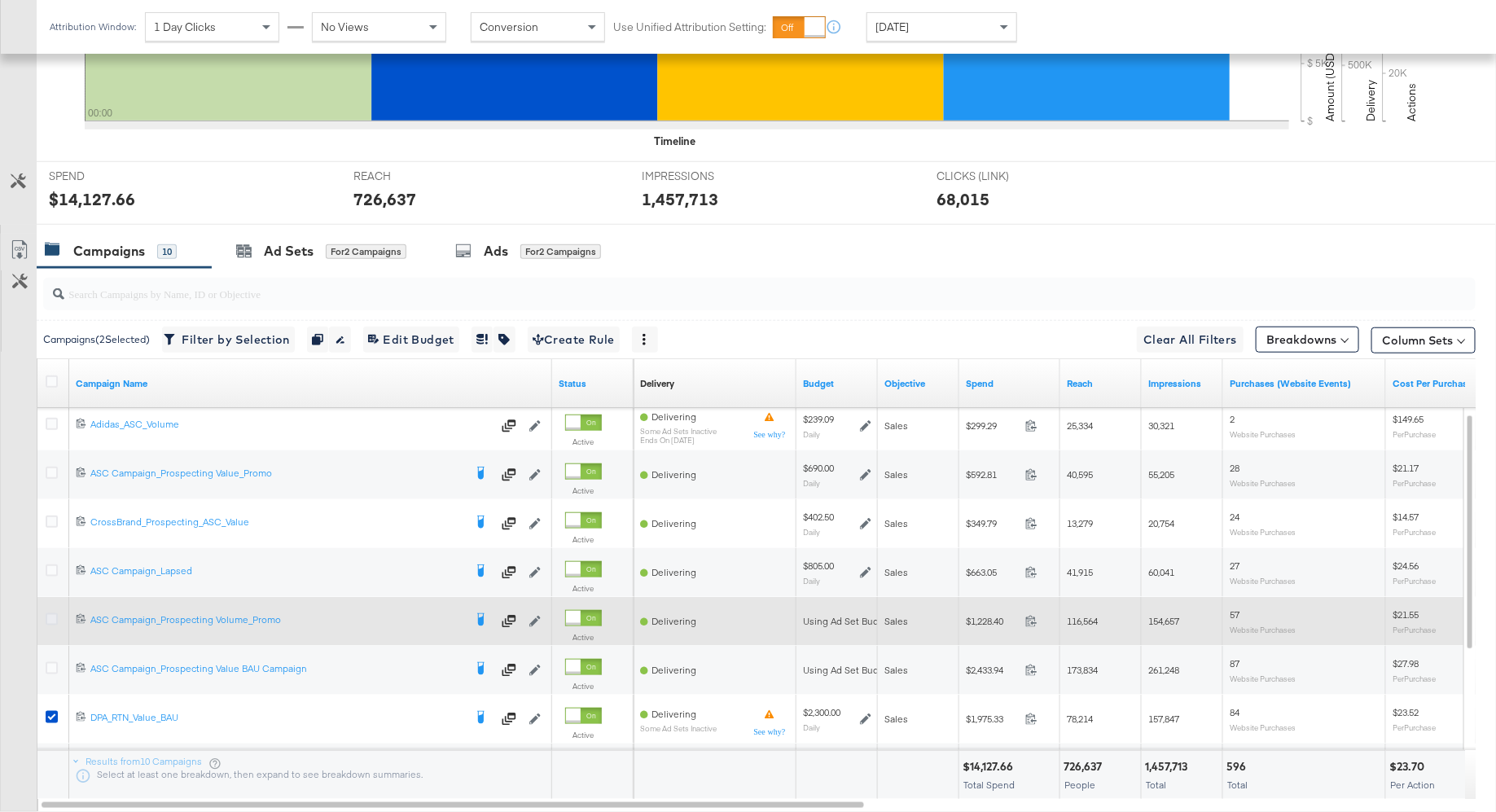
click at [53, 613] on icon at bounding box center [52, 618] width 12 height 12
click at [0, 0] on input "checkbox" at bounding box center [0, 0] width 0 height 0
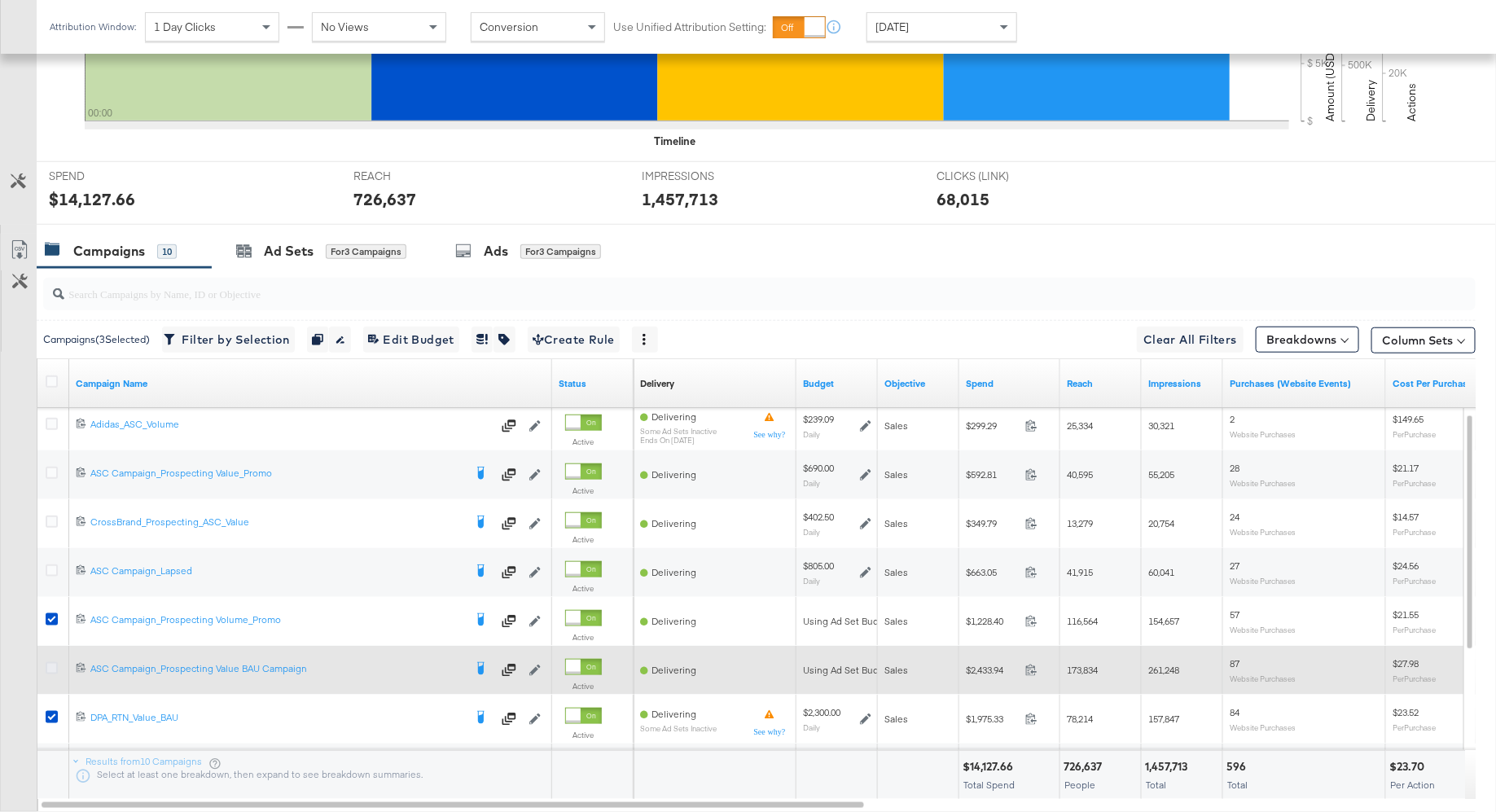
click at [52, 664] on icon at bounding box center [52, 667] width 12 height 12
click at [0, 0] on input "checkbox" at bounding box center [0, 0] width 0 height 0
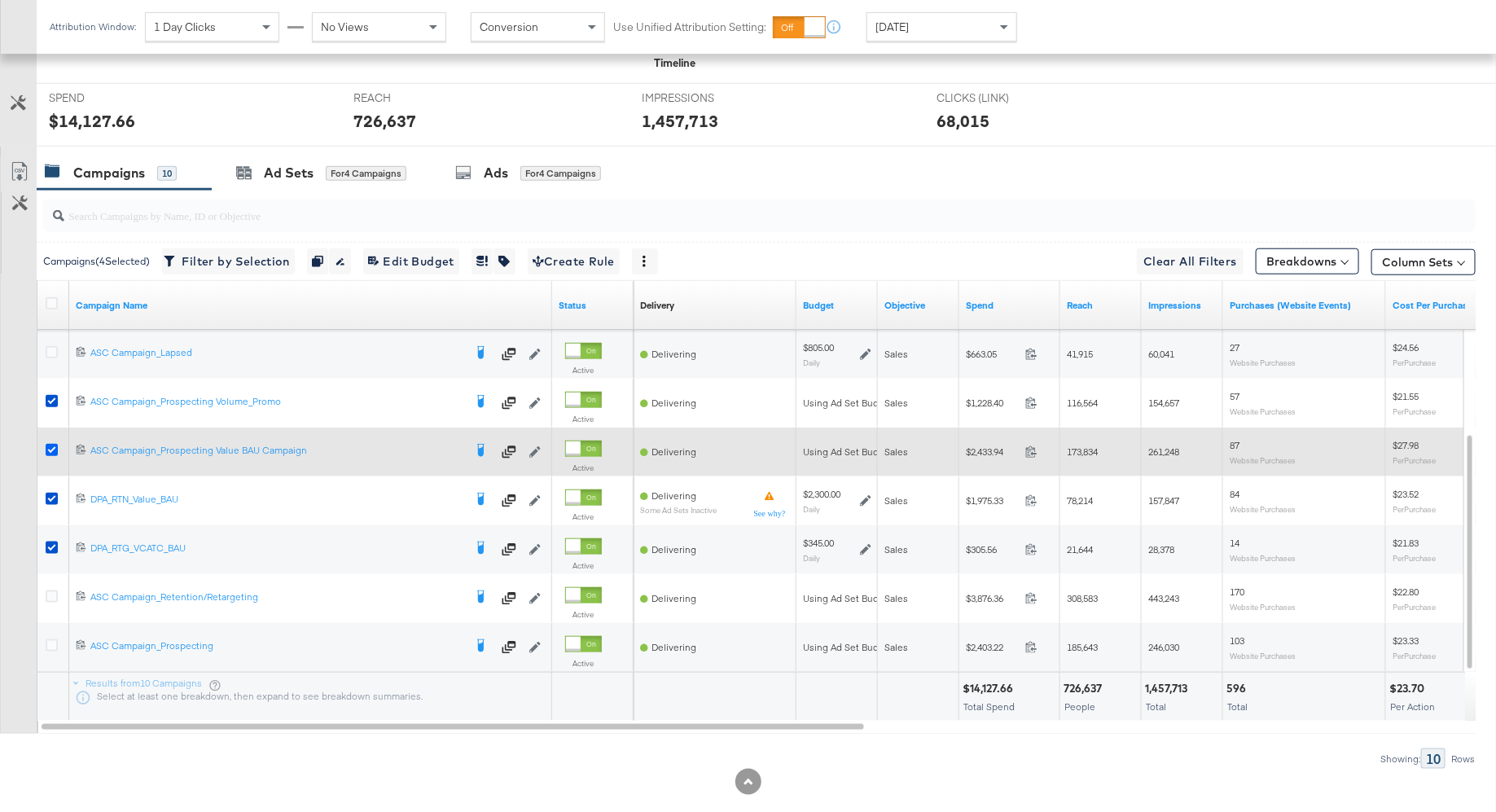
scroll to position [651, 0]
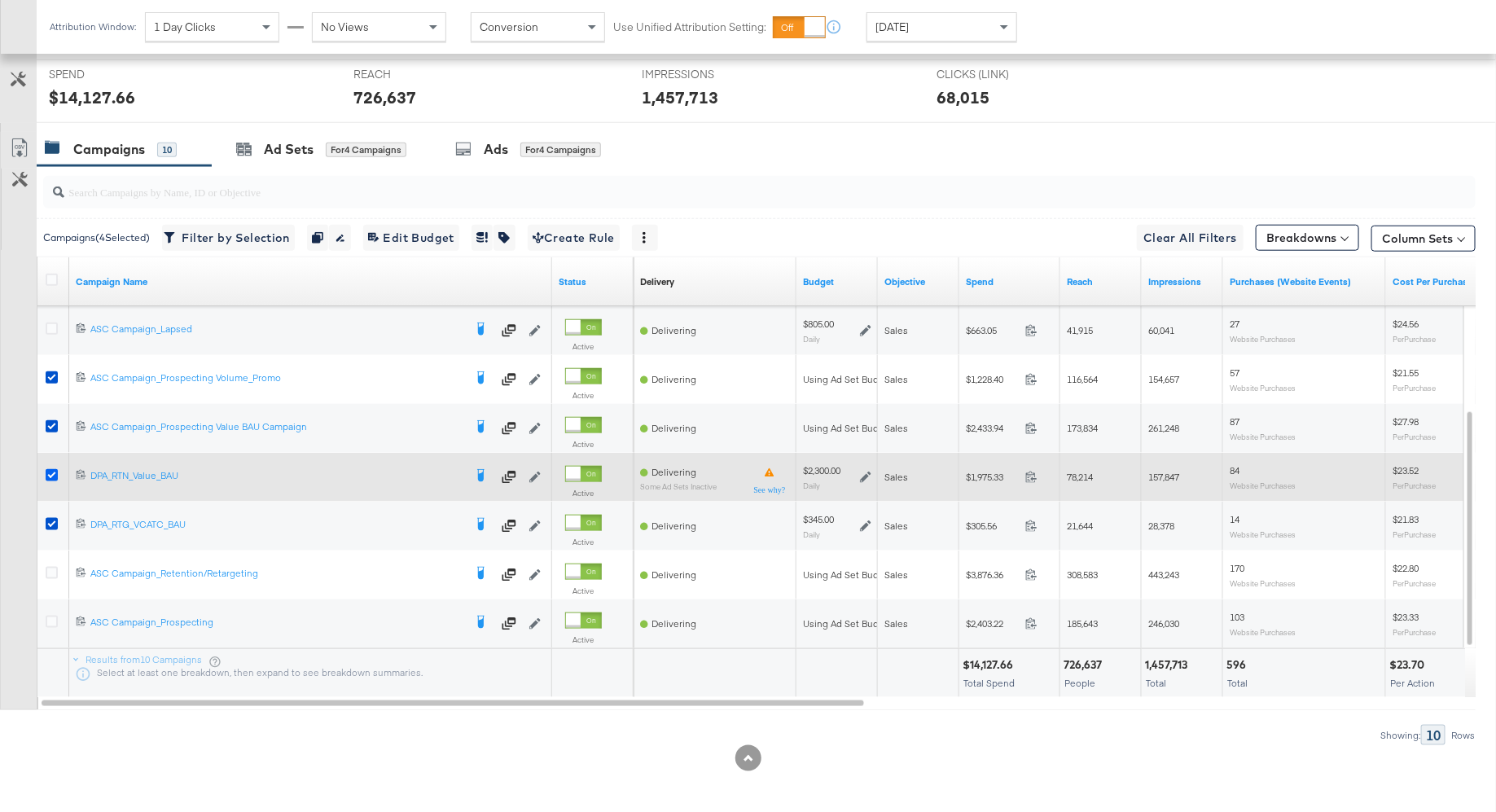
click at [50, 473] on icon at bounding box center [52, 475] width 12 height 12
click at [0, 0] on input "checkbox" at bounding box center [0, 0] width 0 height 0
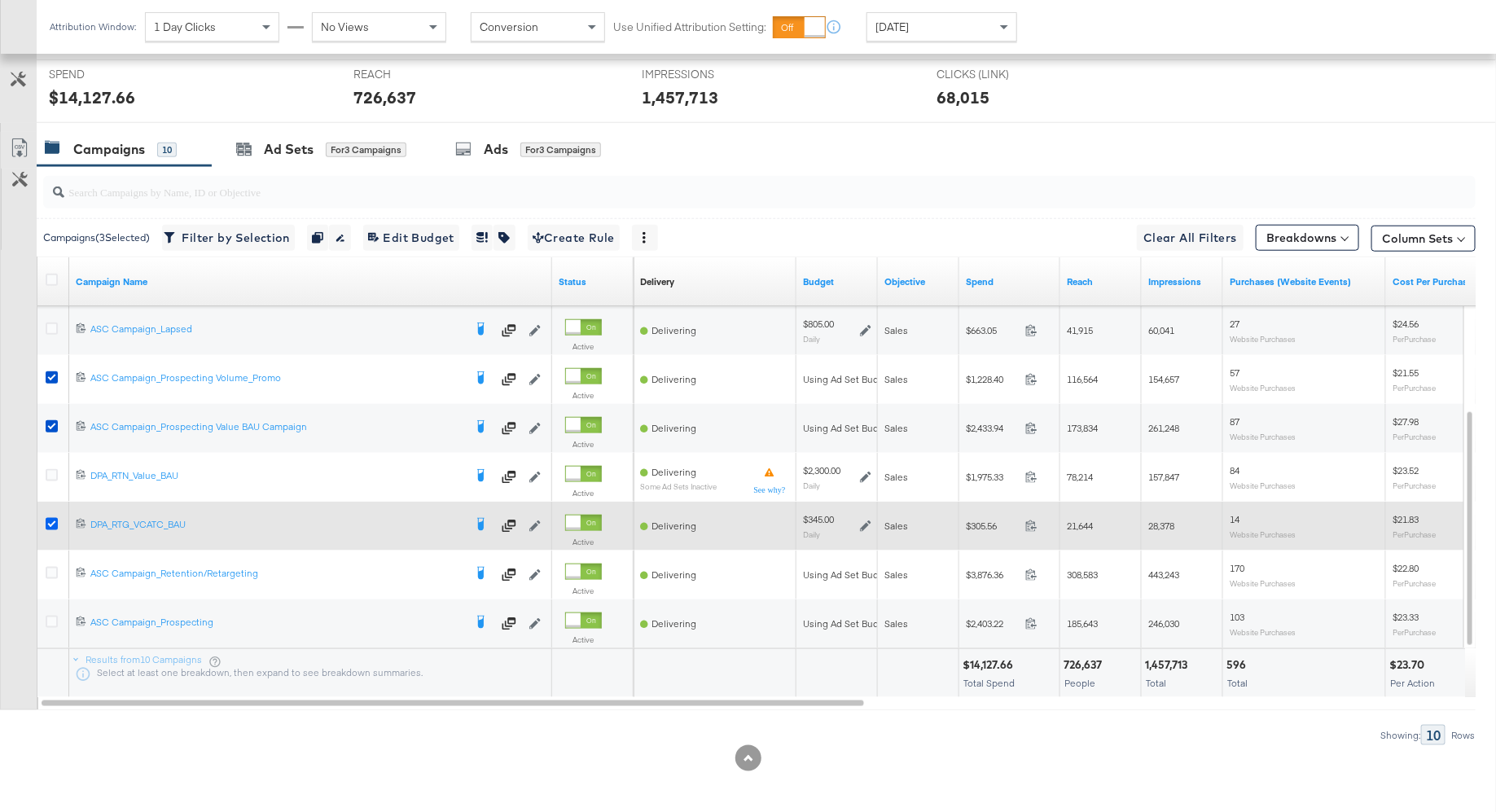
click at [53, 518] on icon at bounding box center [52, 523] width 12 height 12
click at [0, 0] on input "checkbox" at bounding box center [0, 0] width 0 height 0
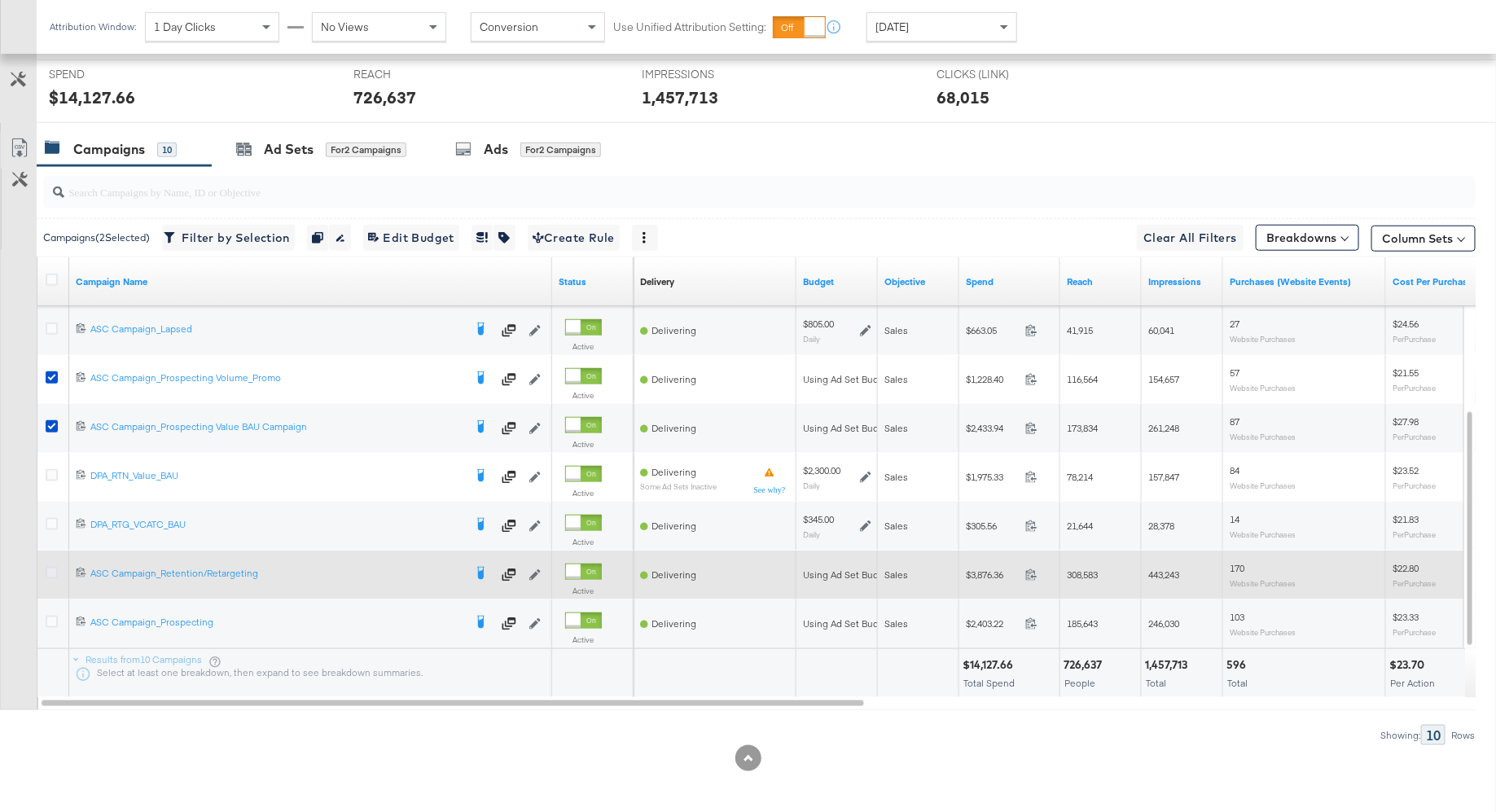
click at [54, 574] on icon at bounding box center [52, 572] width 12 height 12
click at [0, 0] on input "checkbox" at bounding box center [0, 0] width 0 height 0
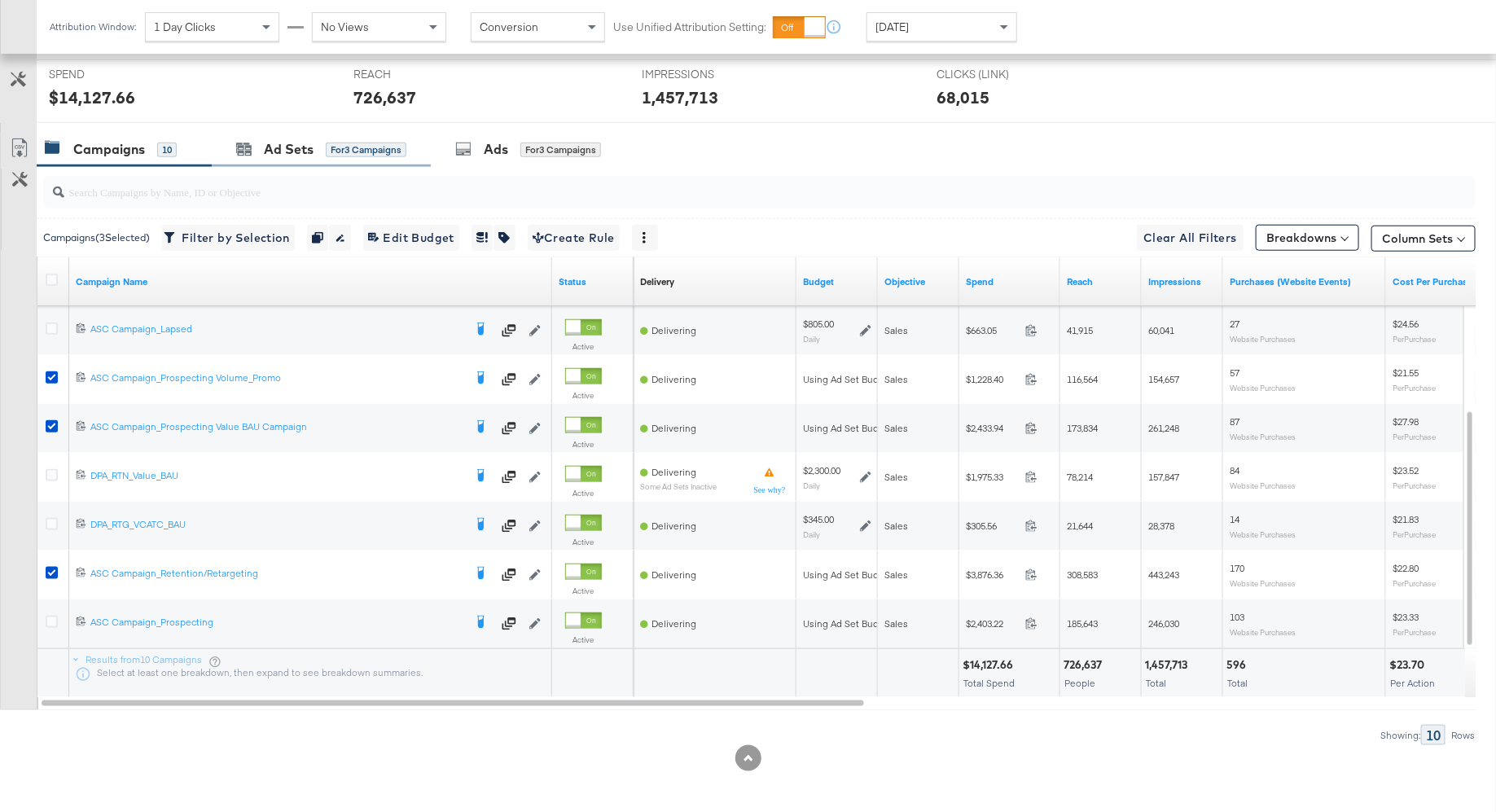
click at [308, 132] on div "Ad Sets for 3 Campaigns" at bounding box center [321, 148] width 219 height 35
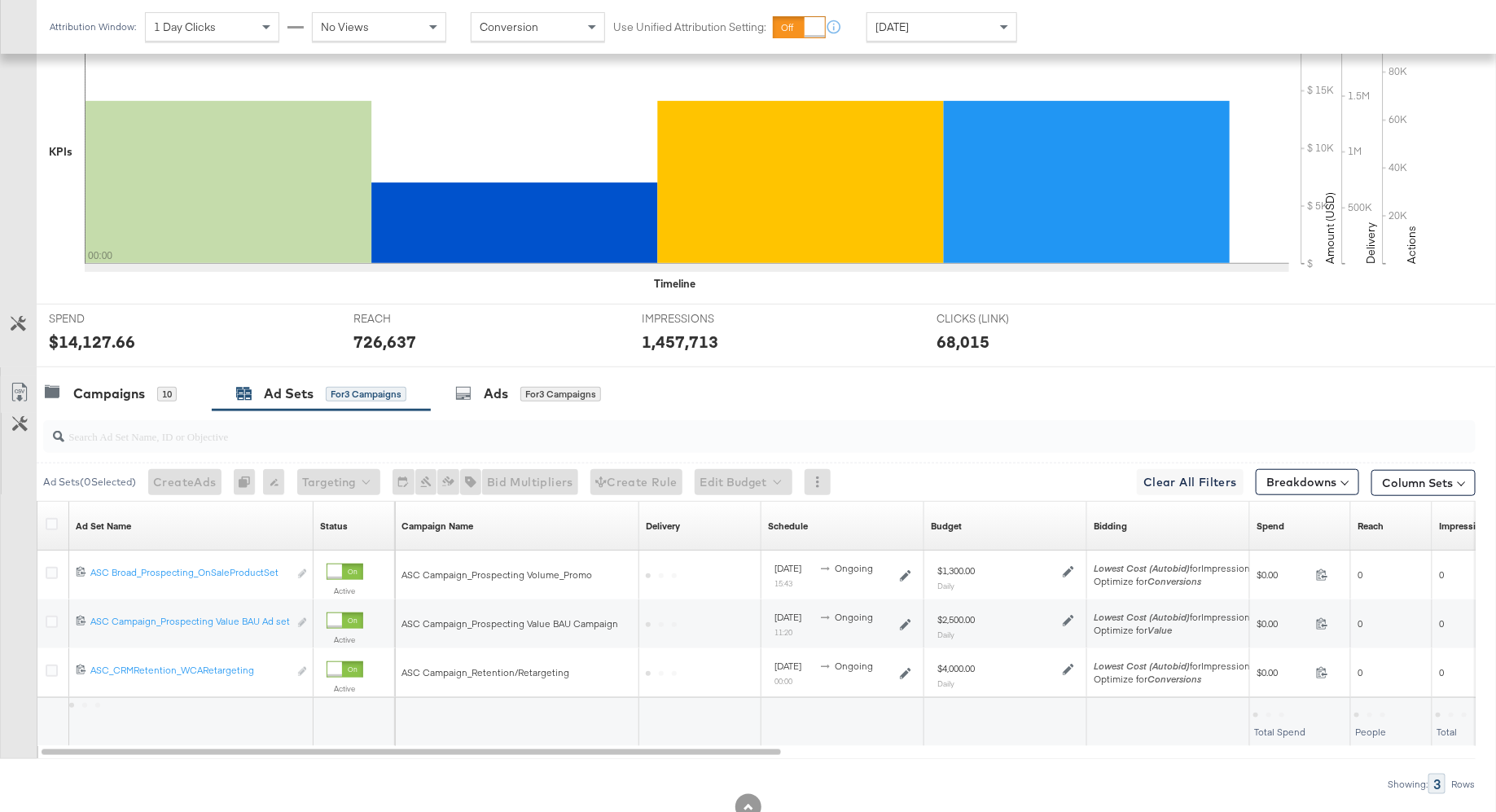
scroll to position [456, 0]
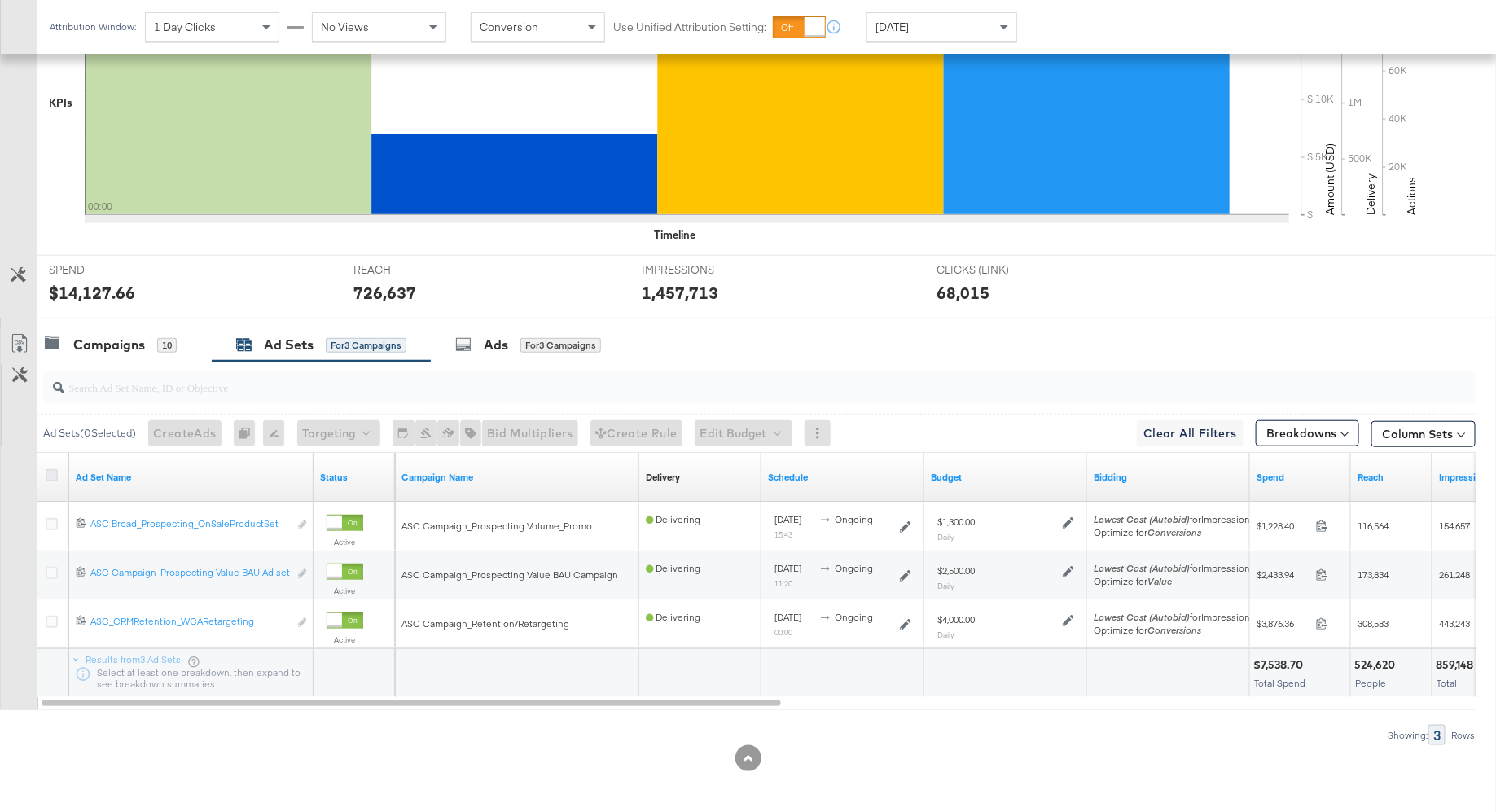
click at [51, 470] on icon at bounding box center [52, 475] width 12 height 12
click at [0, 0] on input "checkbox" at bounding box center [0, 0] width 0 height 0
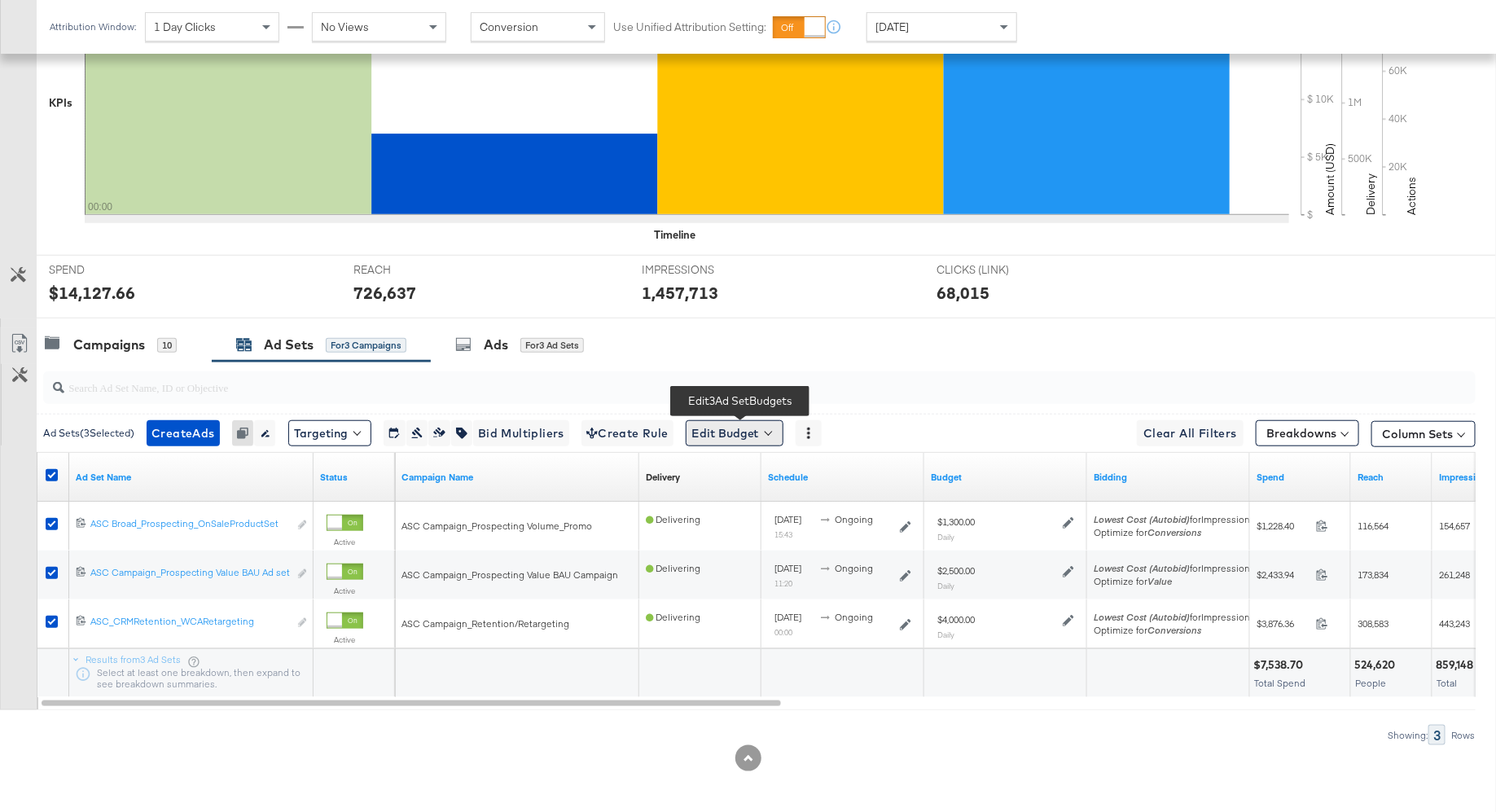
click at [723, 437] on button "Edit Budget" at bounding box center [734, 433] width 98 height 26
click at [736, 468] on span "Edit Ad Set Budget" at bounding box center [739, 476] width 93 height 22
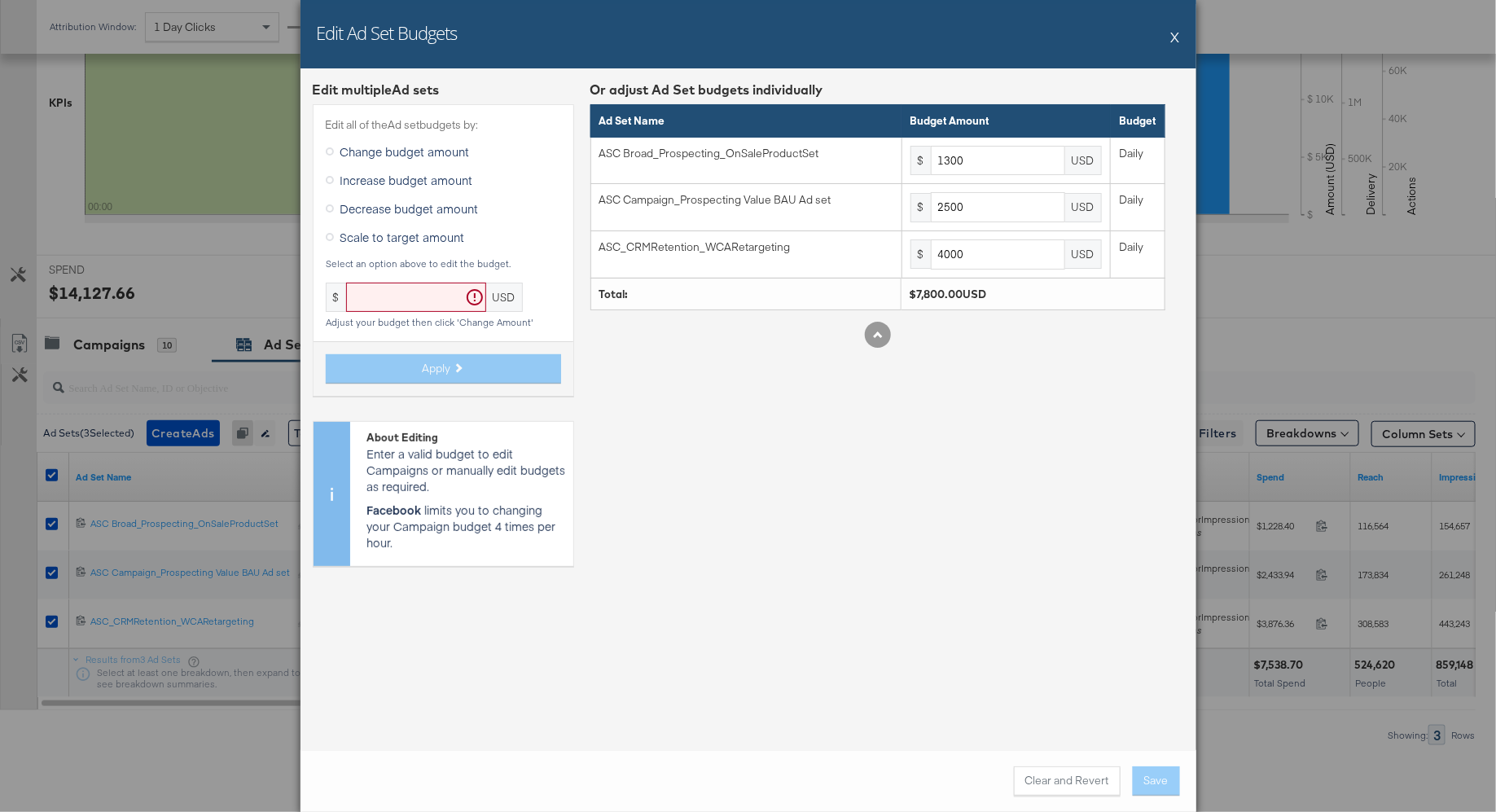
click at [328, 180] on icon at bounding box center [330, 180] width 8 height 8
click at [0, 0] on input "Increase budget amount" at bounding box center [0, 0] width 0 height 0
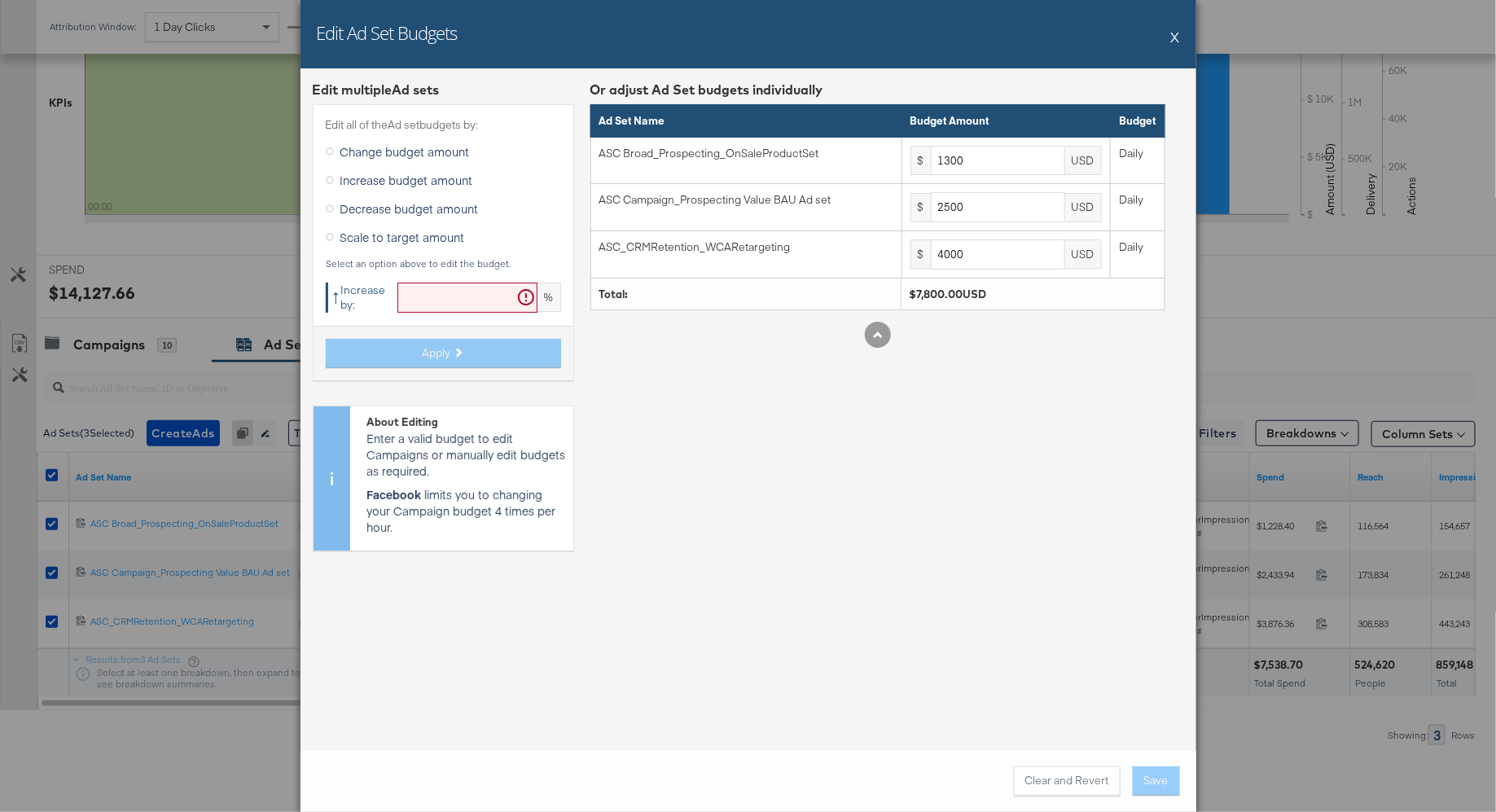
click at [448, 297] on input "text" at bounding box center [467, 298] width 140 height 30
type input "15"
click at [461, 346] on button "Apply" at bounding box center [444, 352] width 235 height 29
type input "1495"
type input "2875"
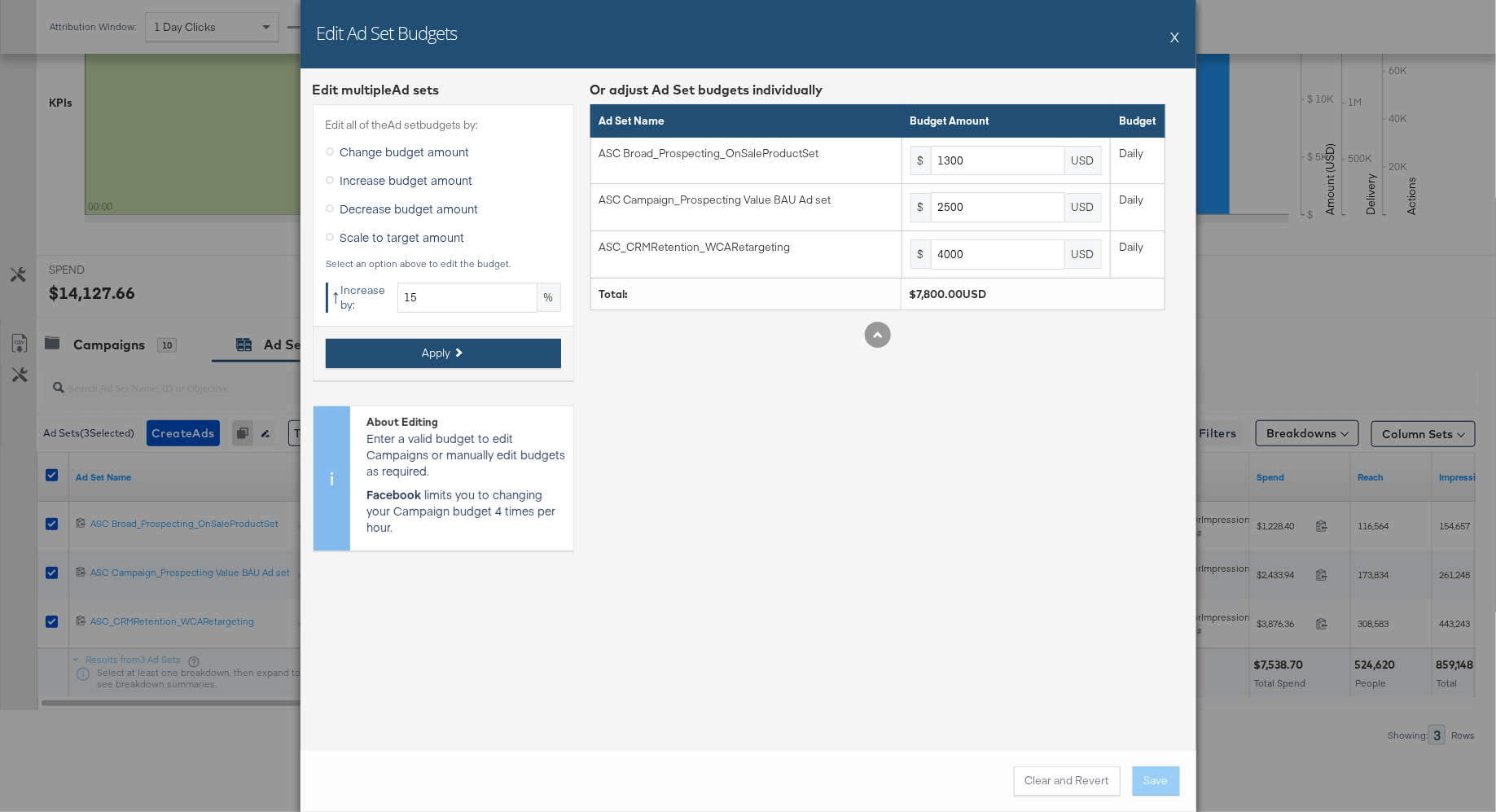
type input "4600"
click at [1163, 778] on button "Save" at bounding box center [1157, 780] width 47 height 29
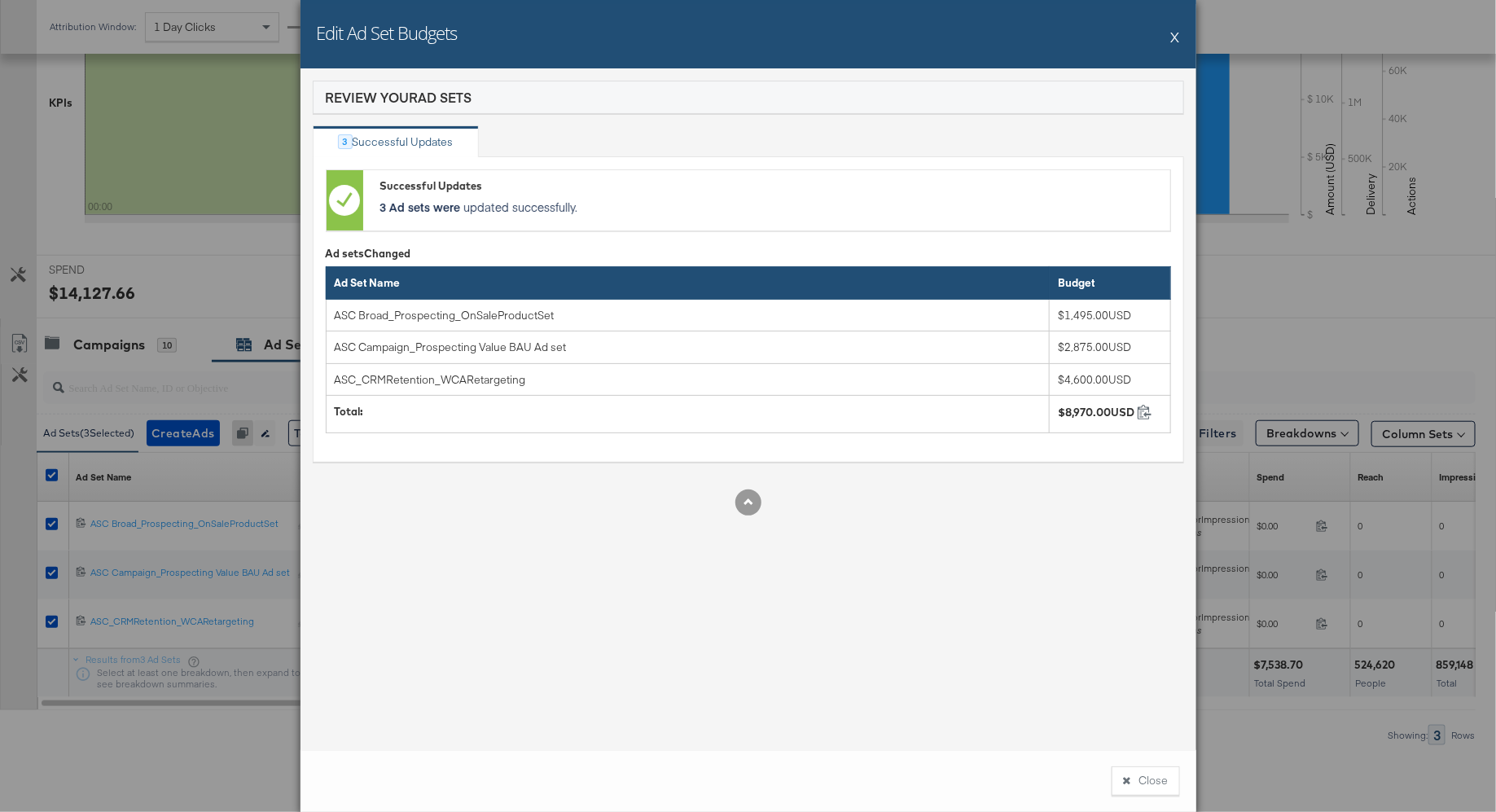
click at [1175, 40] on button "X" at bounding box center [1176, 37] width 9 height 33
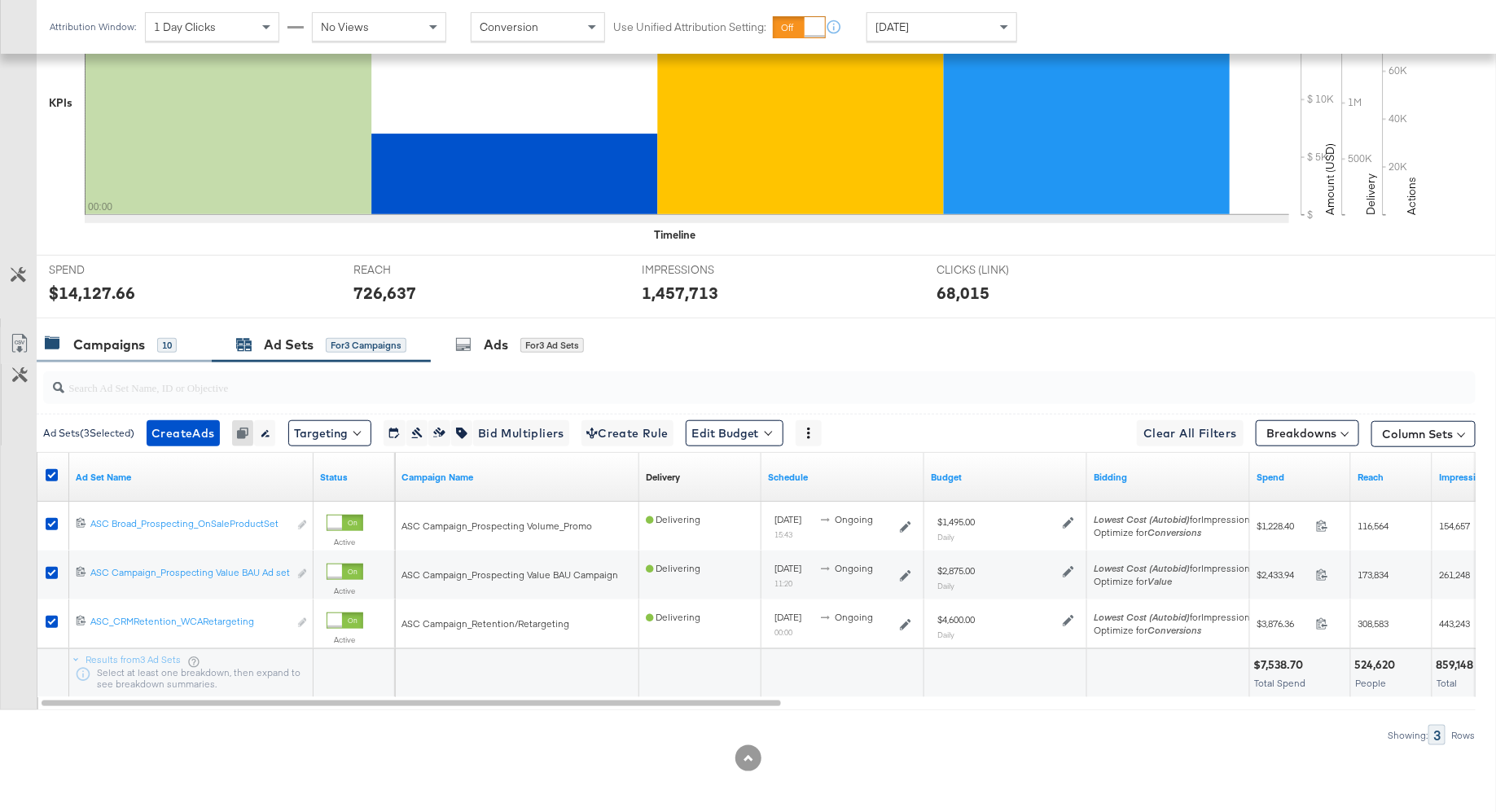
click at [135, 337] on div "Campaigns" at bounding box center [109, 345] width 71 height 19
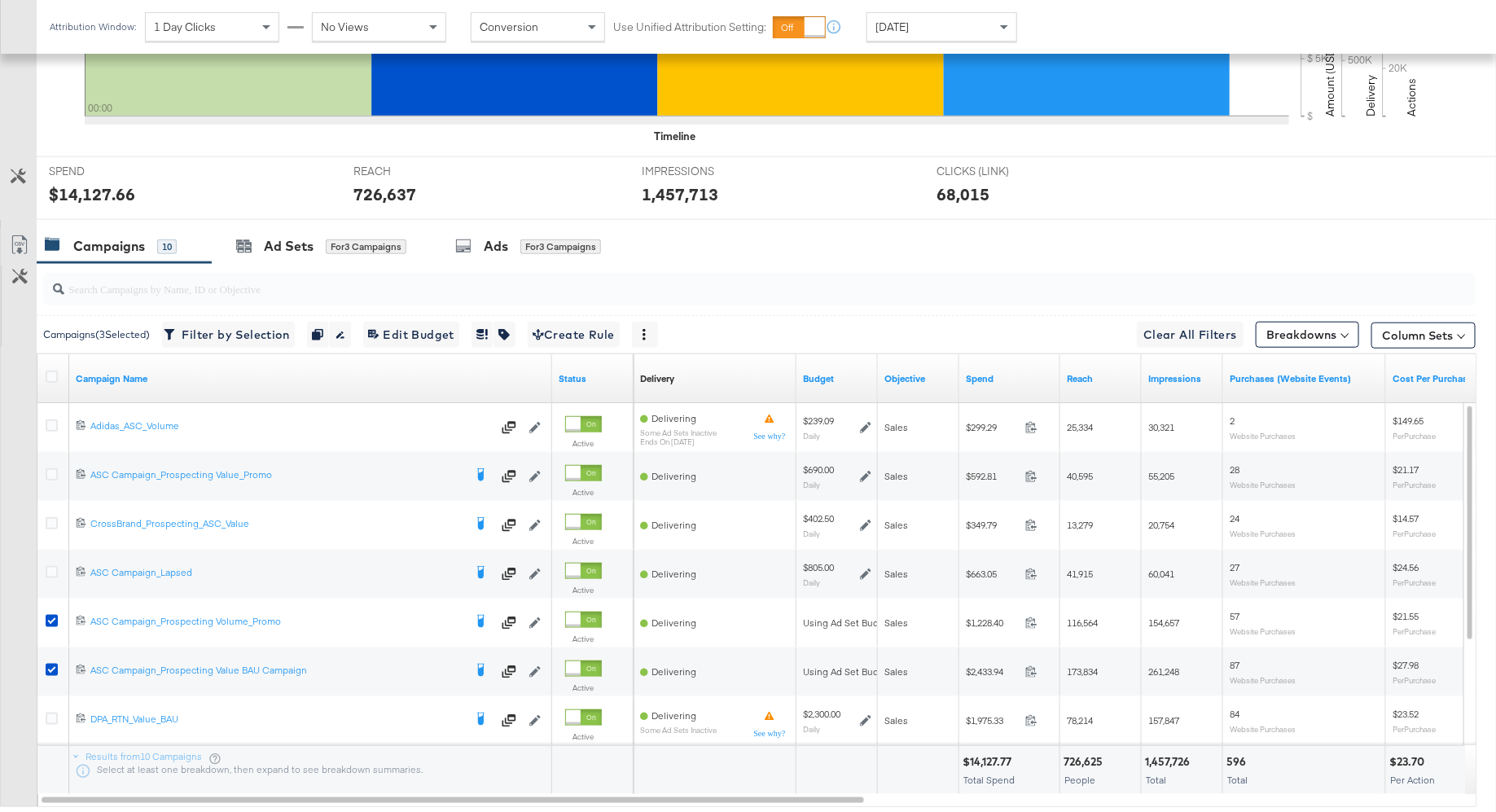
scroll to position [554, 0]
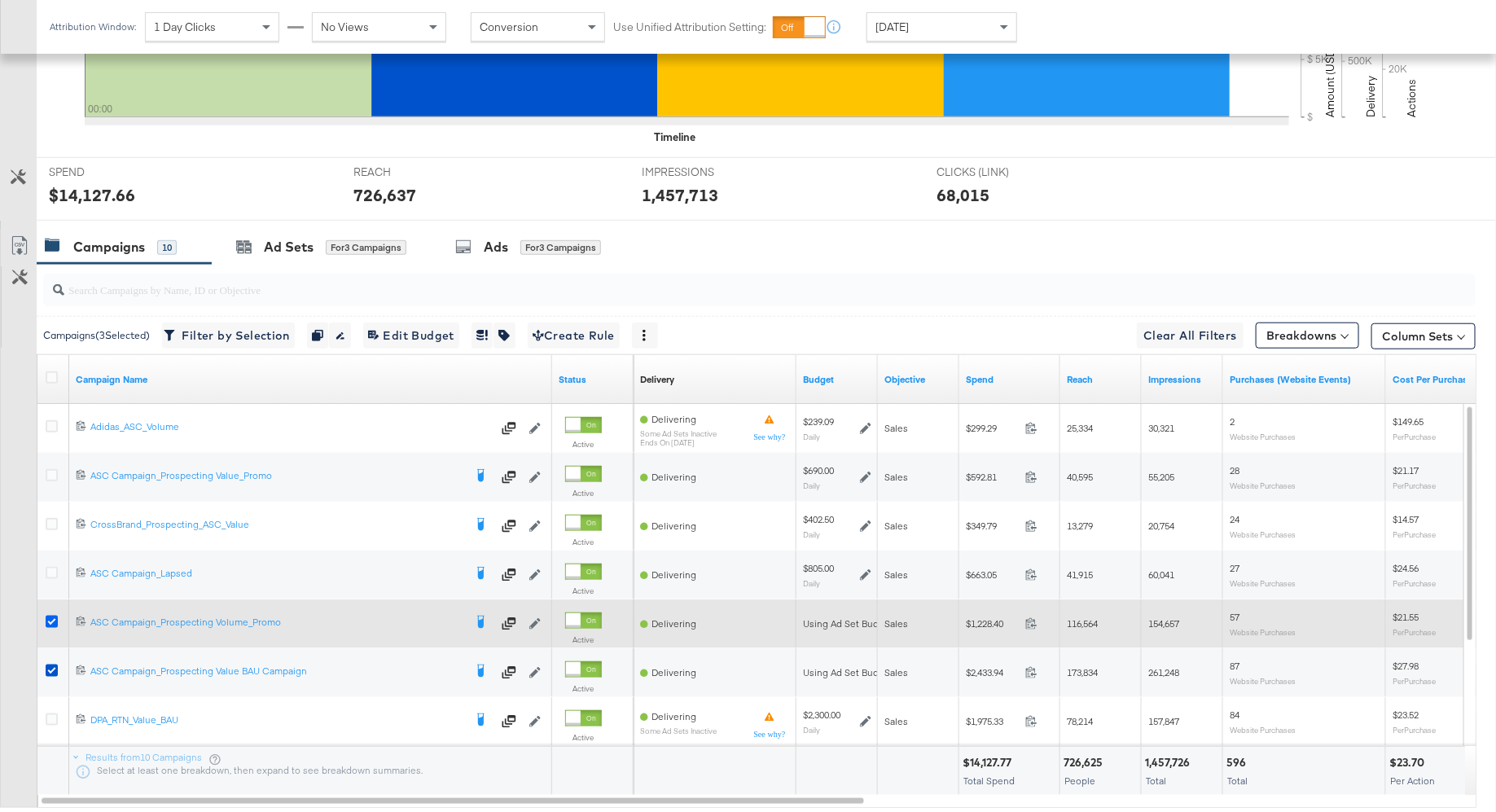
click at [56, 618] on icon at bounding box center [52, 621] width 12 height 12
click at [0, 0] on input "checkbox" at bounding box center [0, 0] width 0 height 0
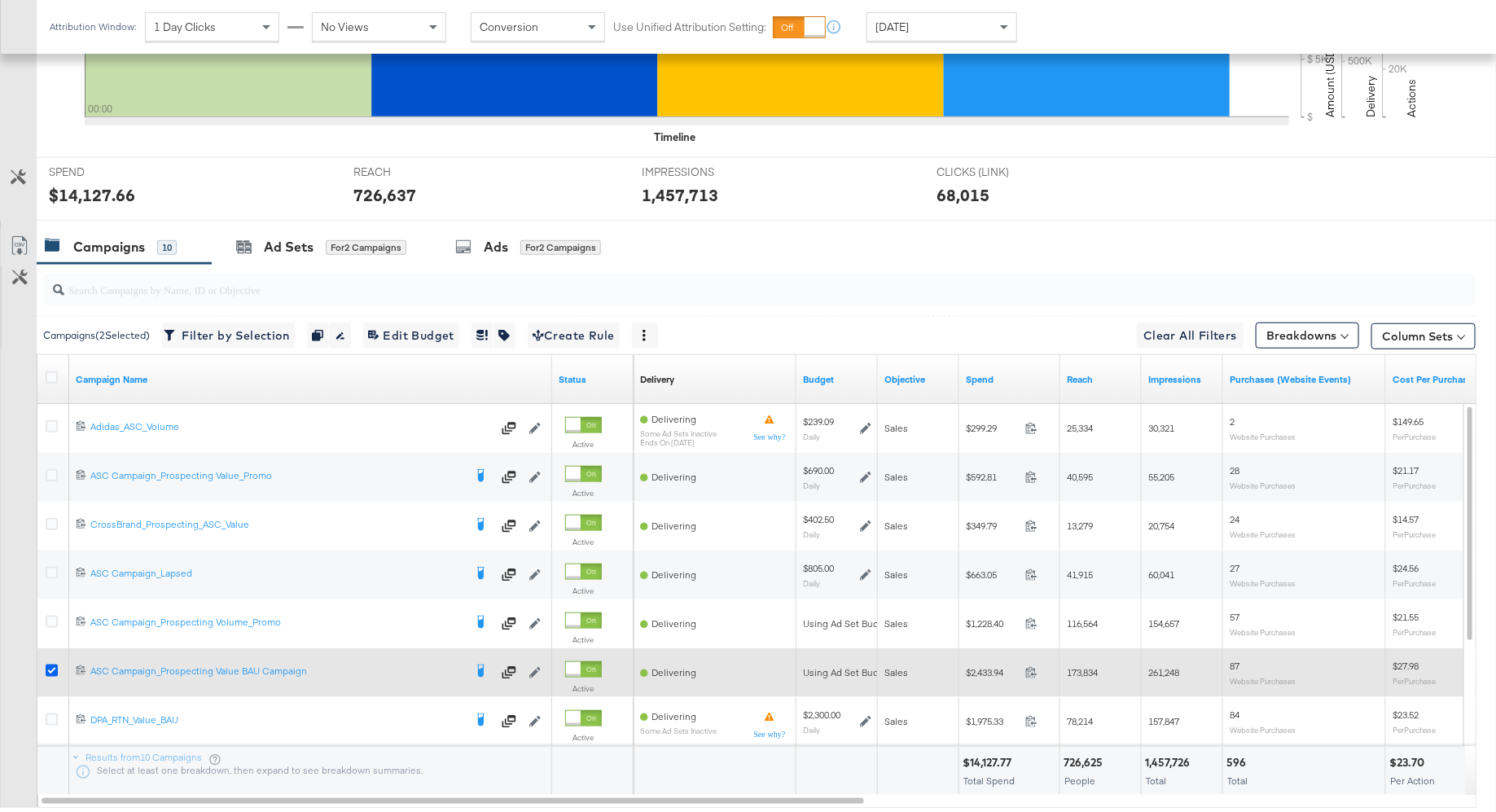
click at [53, 664] on icon at bounding box center [52, 670] width 12 height 12
click at [0, 0] on input "checkbox" at bounding box center [0, 0] width 0 height 0
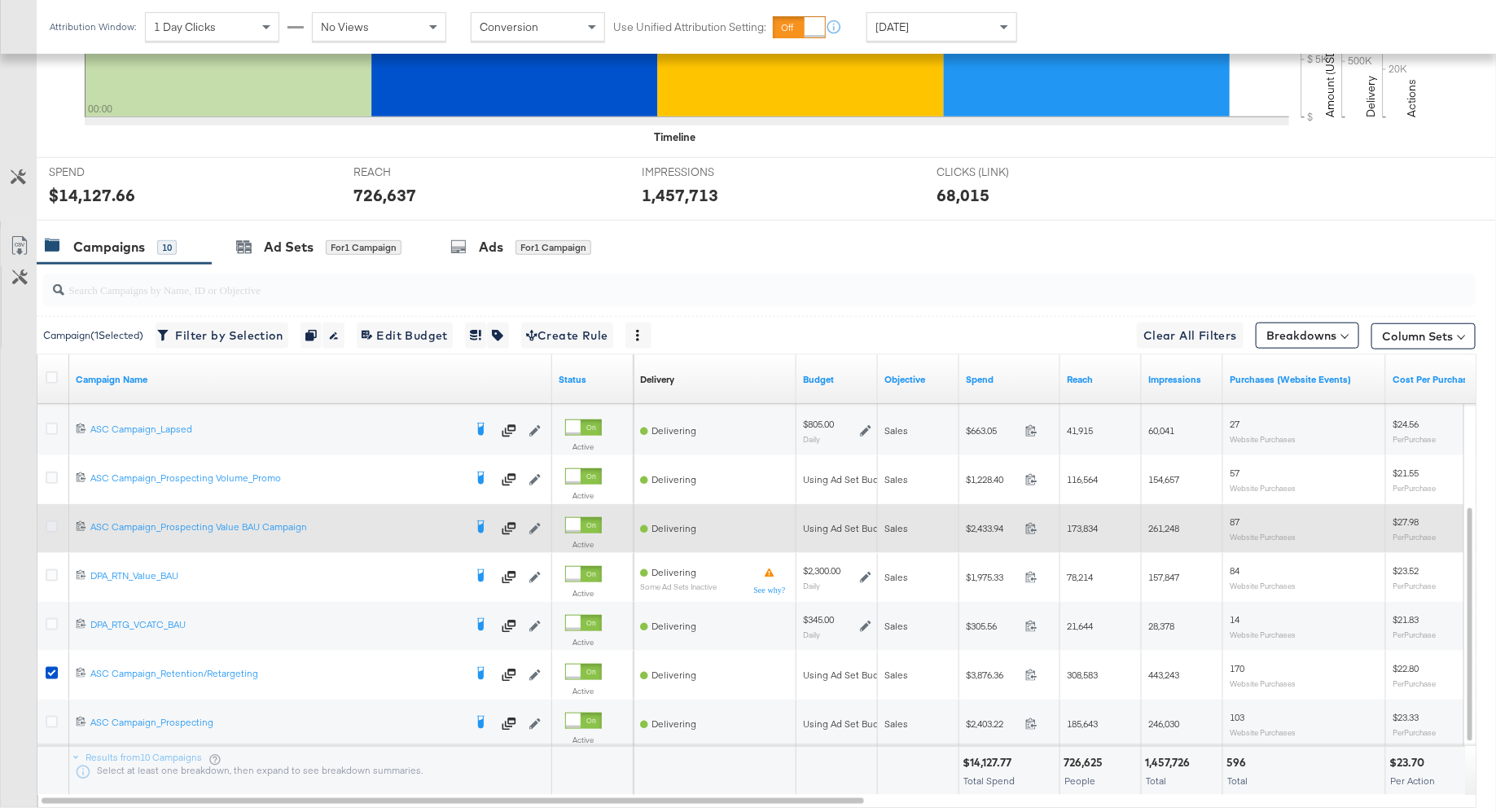
scroll to position [573, 0]
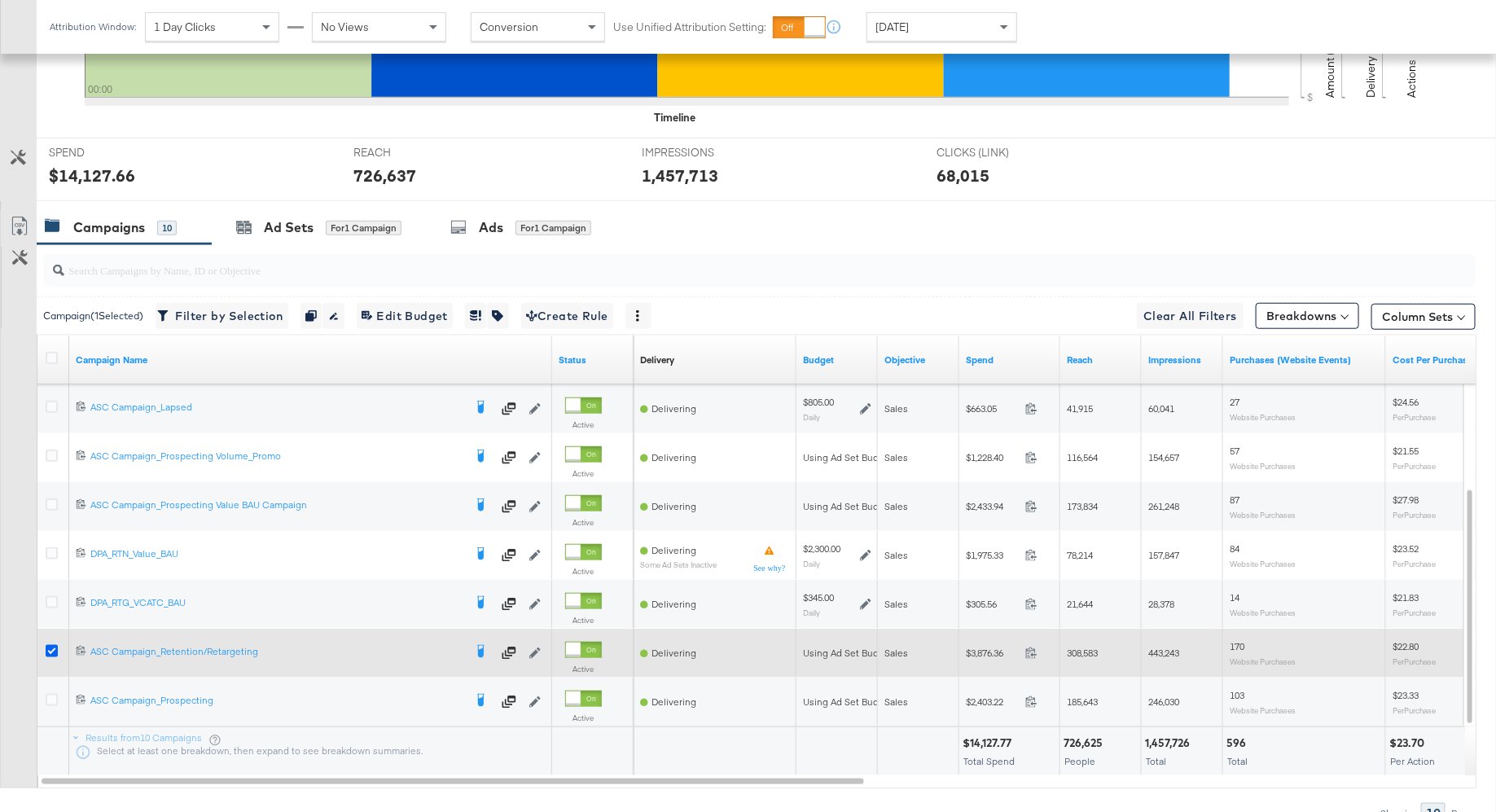
click at [53, 648] on icon at bounding box center [52, 650] width 12 height 12
click at [0, 0] on input "checkbox" at bounding box center [0, 0] width 0 height 0
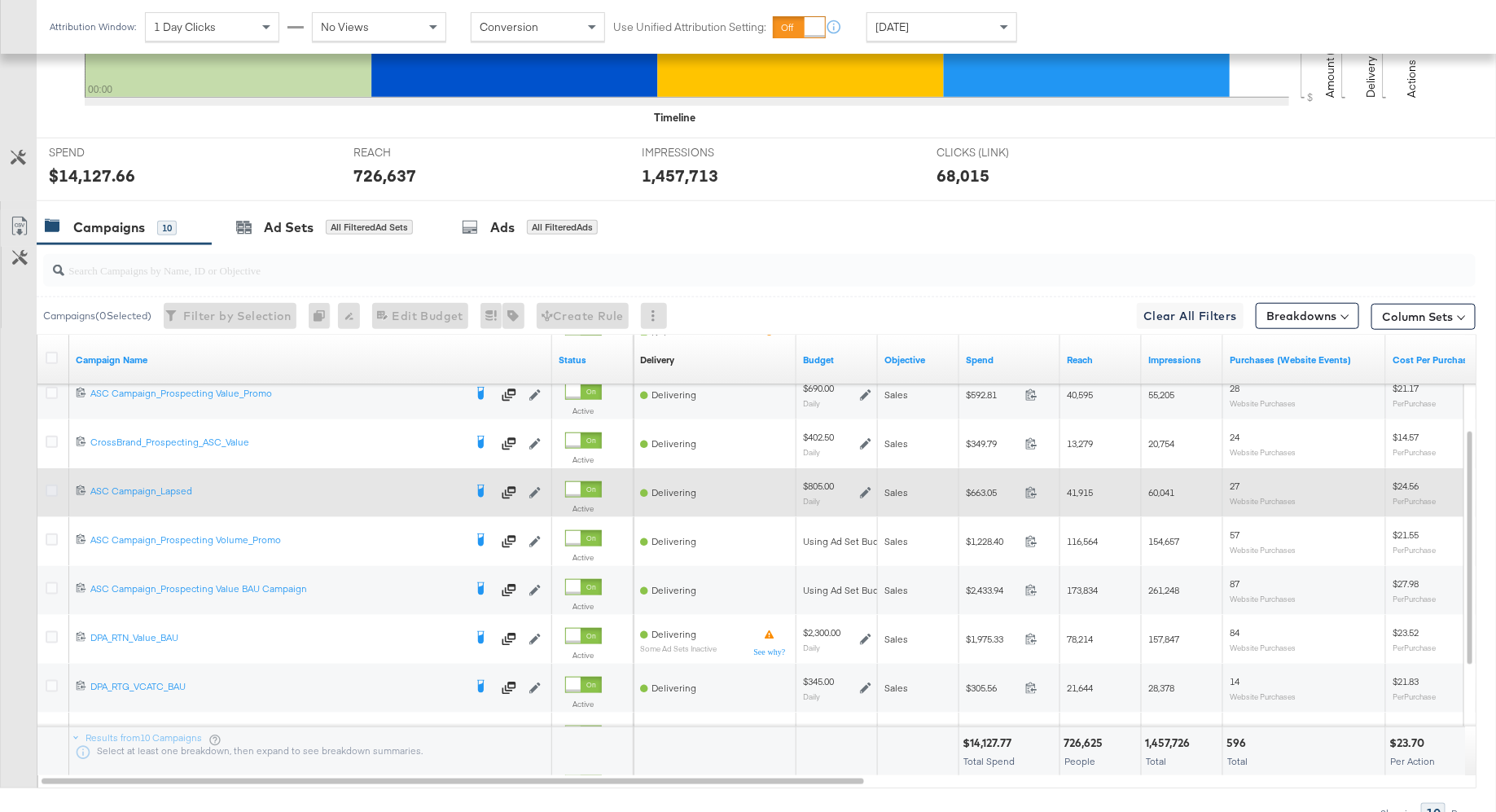
click at [55, 488] on icon at bounding box center [52, 490] width 12 height 12
click at [0, 0] on input "checkbox" at bounding box center [0, 0] width 0 height 0
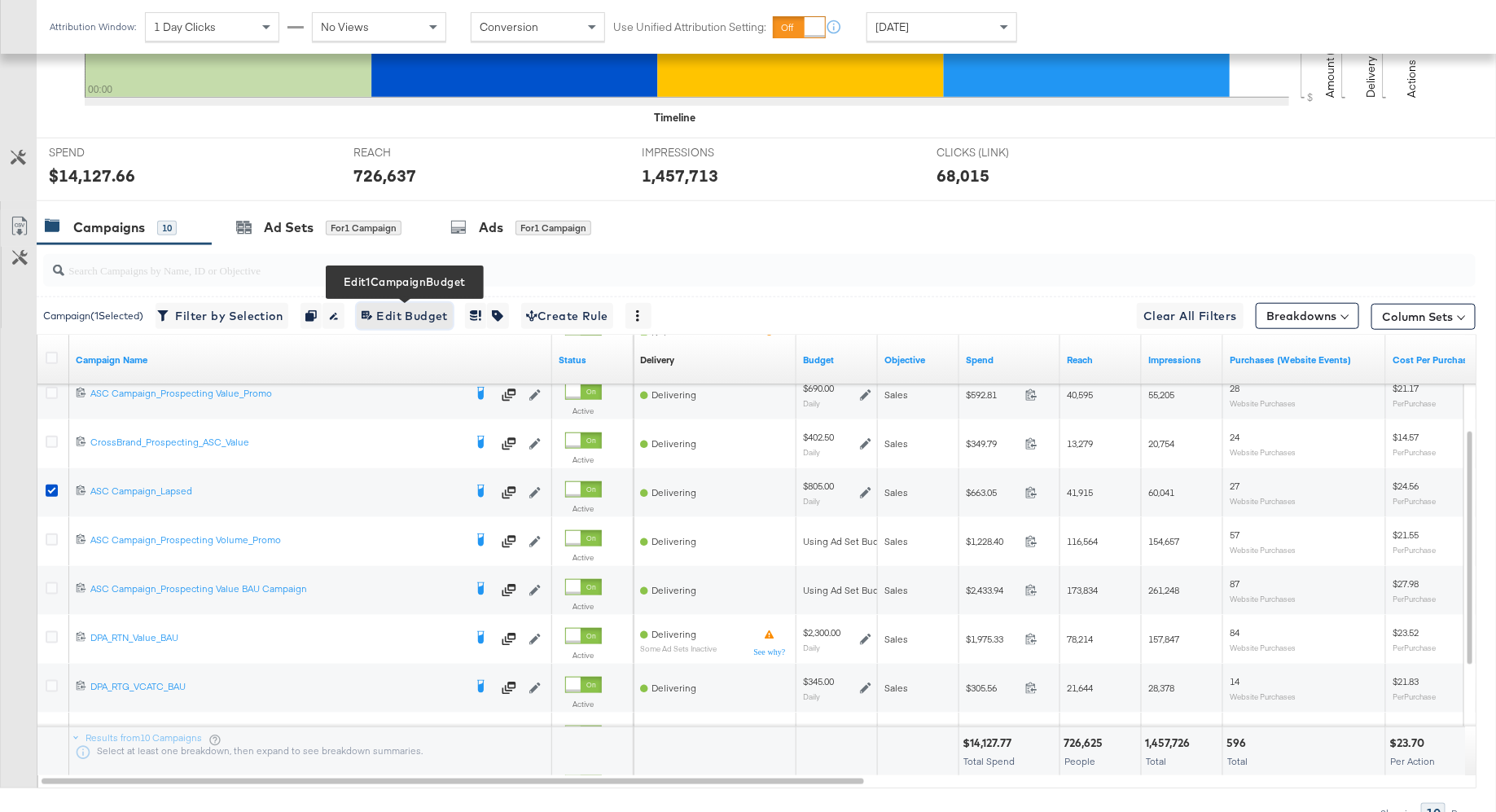
click at [413, 312] on span "Edit 1 Campaign Budget Edit Budget" at bounding box center [405, 317] width 87 height 21
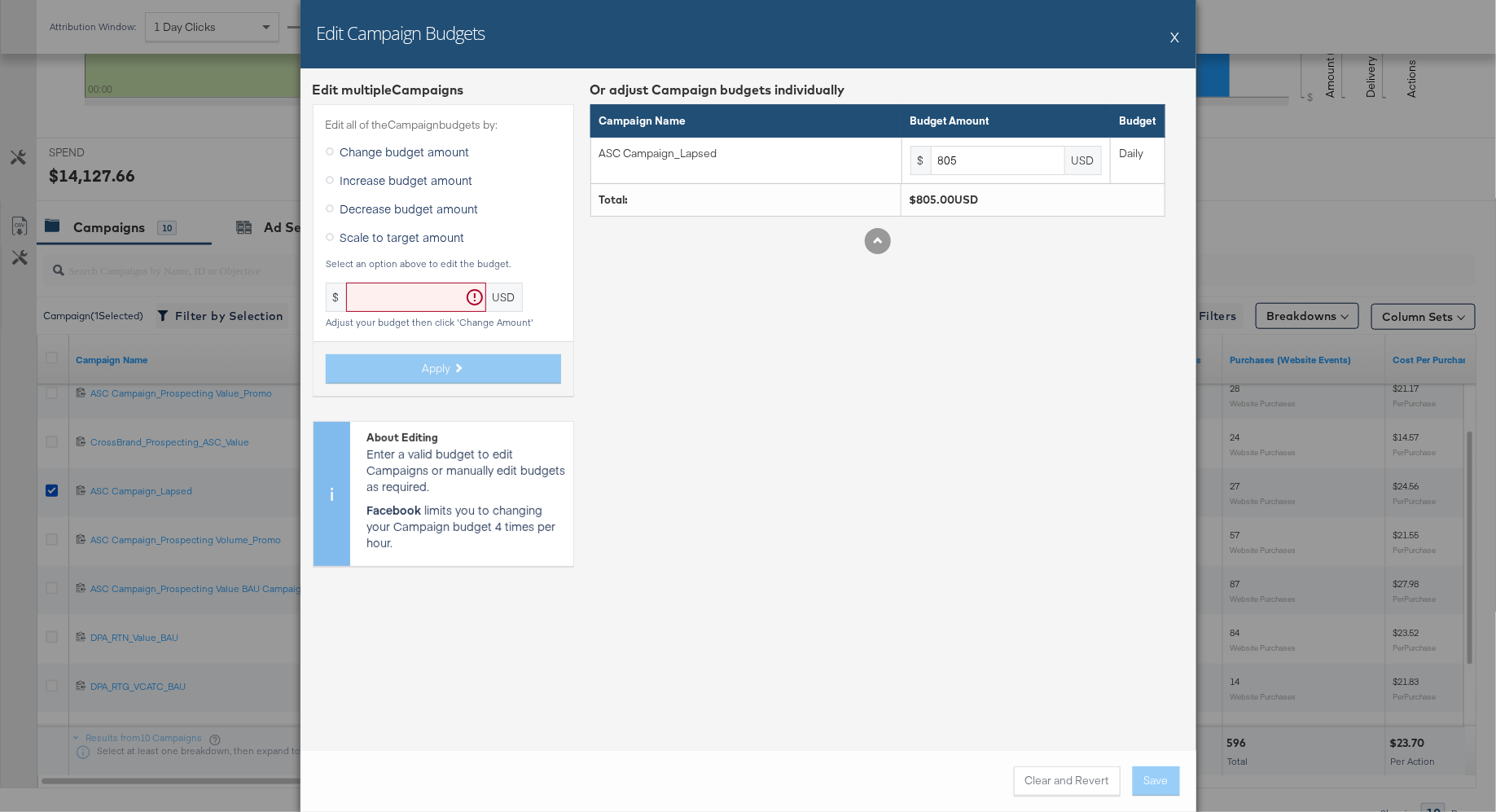
click at [330, 180] on icon at bounding box center [330, 180] width 8 height 8
click at [0, 0] on input "Increase budget amount" at bounding box center [0, 0] width 0 height 0
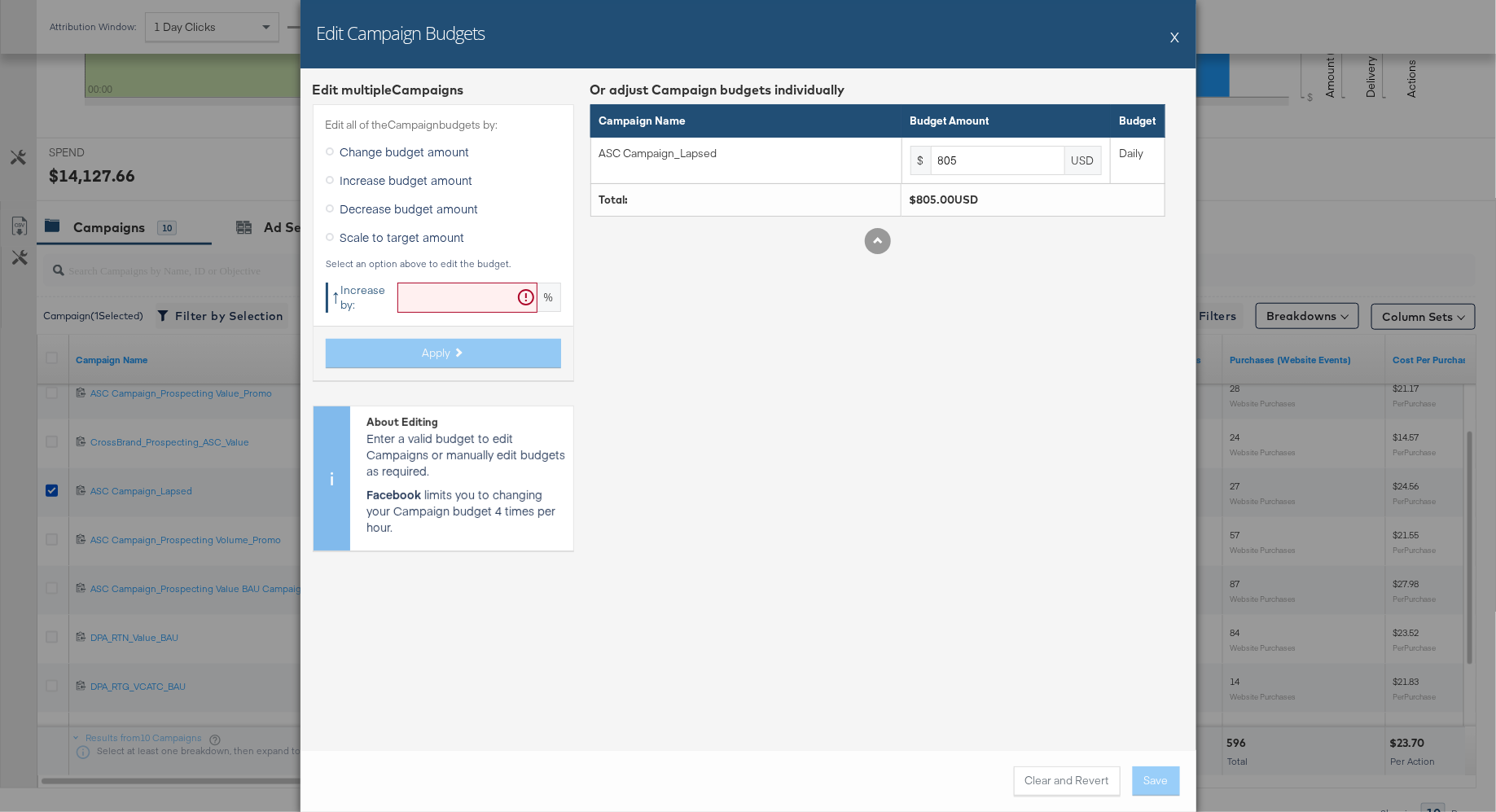
click at [421, 298] on input "text" at bounding box center [467, 298] width 140 height 30
type input "5"
click at [448, 352] on span "Apply" at bounding box center [437, 352] width 28 height 15
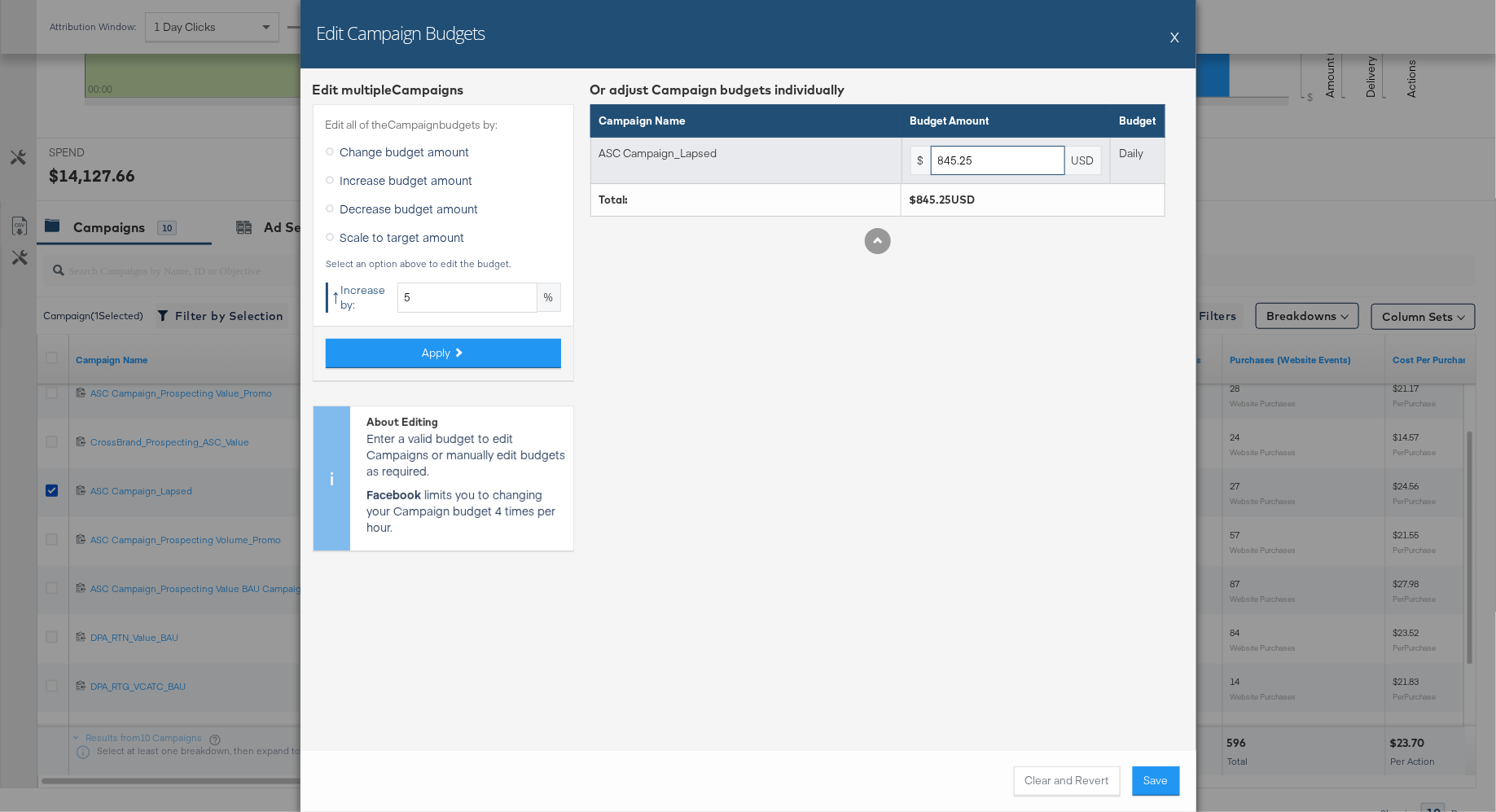
drag, startPoint x: 980, startPoint y: 156, endPoint x: 946, endPoint y: 159, distance: 34.1
click at [946, 159] on input "845.25" at bounding box center [998, 161] width 134 height 30
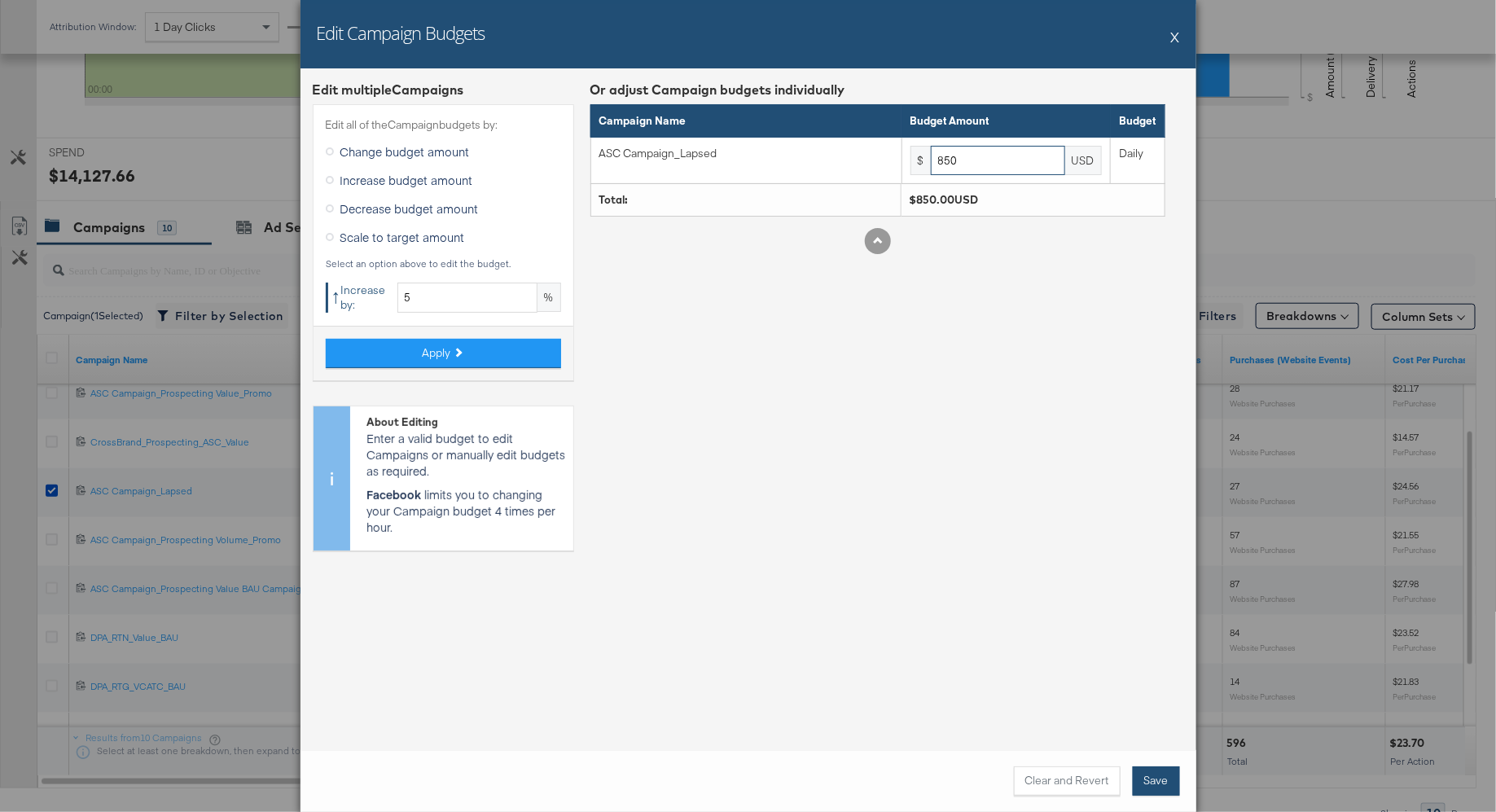
type input "850"
click at [1146, 782] on button "Save" at bounding box center [1157, 780] width 47 height 29
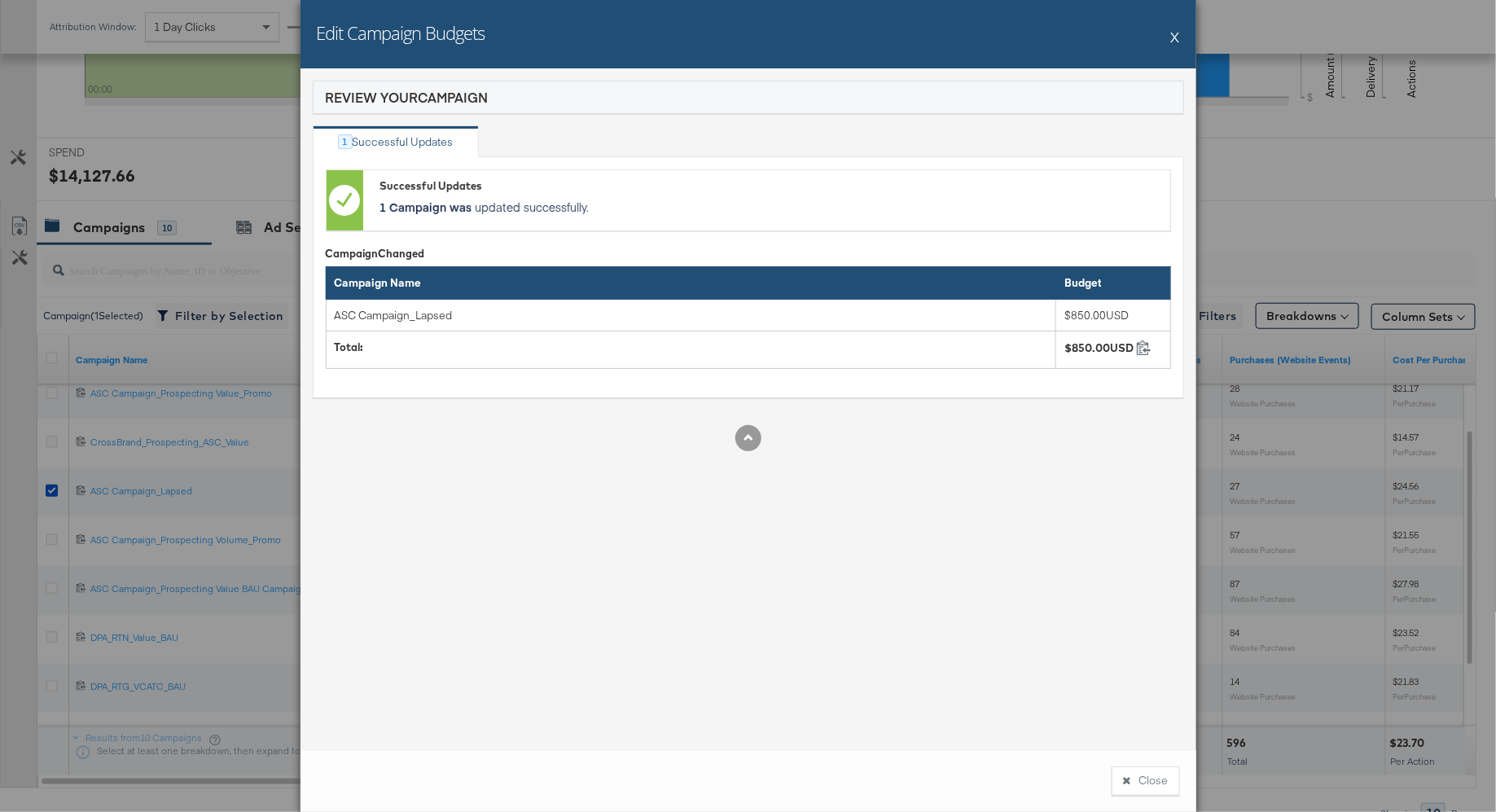
click at [1177, 39] on button "X" at bounding box center [1176, 37] width 9 height 33
